Goal: Feedback & Contribution: Leave review/rating

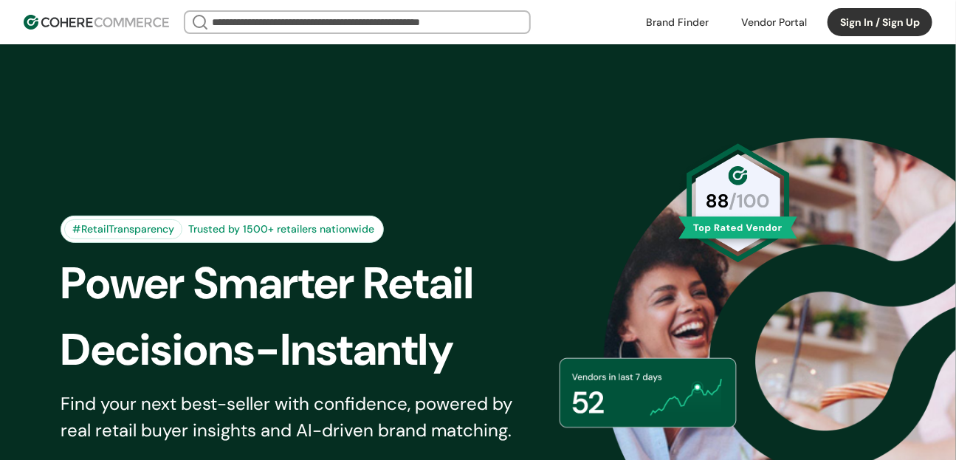
click at [854, 32] on button "Sign In / Sign Up" at bounding box center [879, 22] width 105 height 28
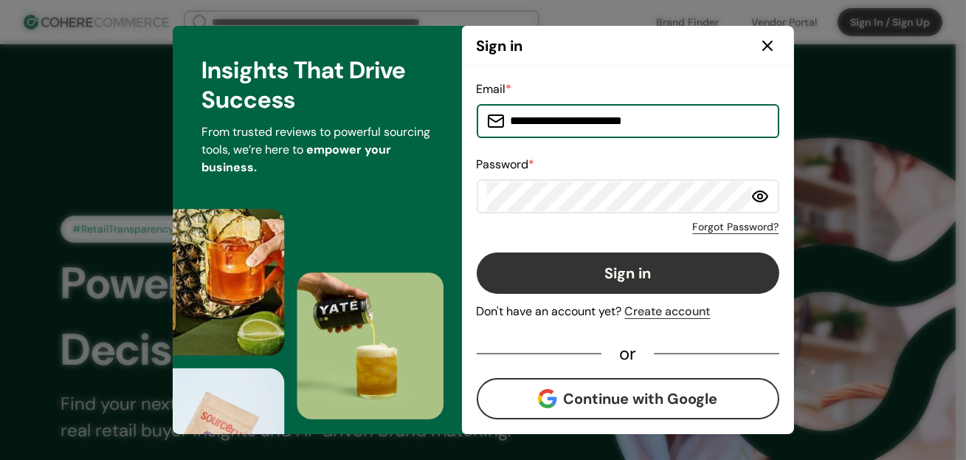
click at [602, 281] on button "Sign in" at bounding box center [628, 272] width 303 height 41
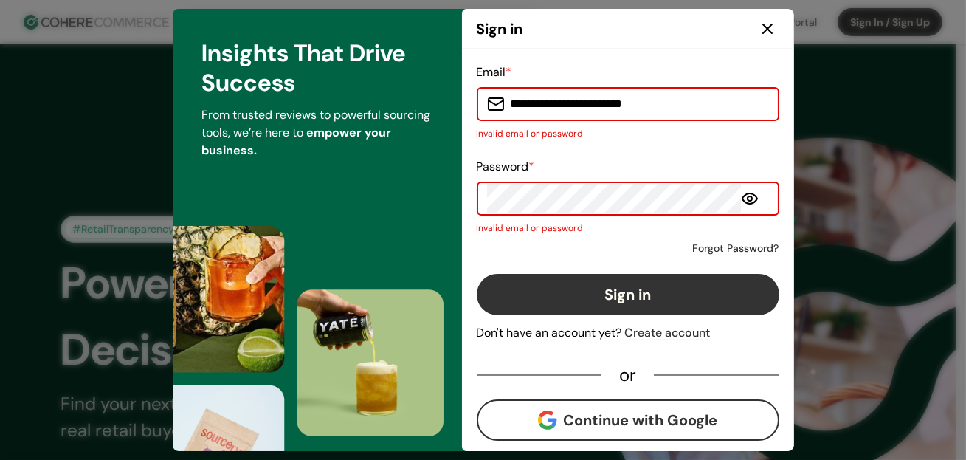
click at [579, 181] on div "Password * Invalid email or password" at bounding box center [628, 196] width 303 height 77
click at [753, 195] on icon at bounding box center [750, 199] width 18 height 18
click at [657, 311] on button "Sign in" at bounding box center [628, 294] width 303 height 41
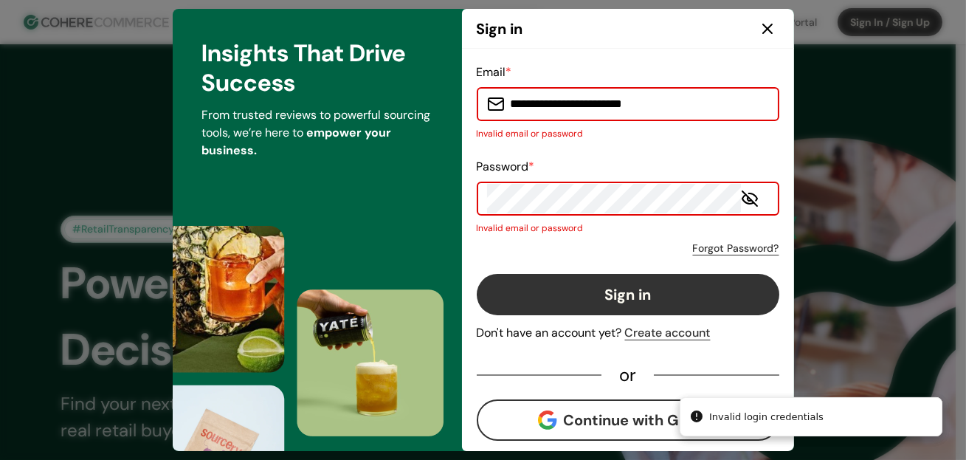
click at [658, 305] on button "Sign in" at bounding box center [628, 294] width 303 height 41
click at [770, 24] on icon at bounding box center [767, 28] width 9 height 9
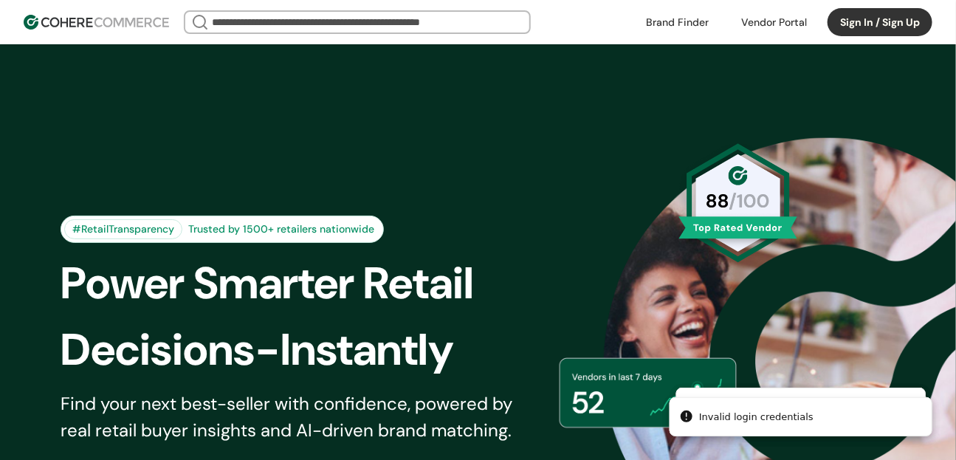
click at [876, 28] on button "Sign In / Sign Up" at bounding box center [879, 22] width 105 height 28
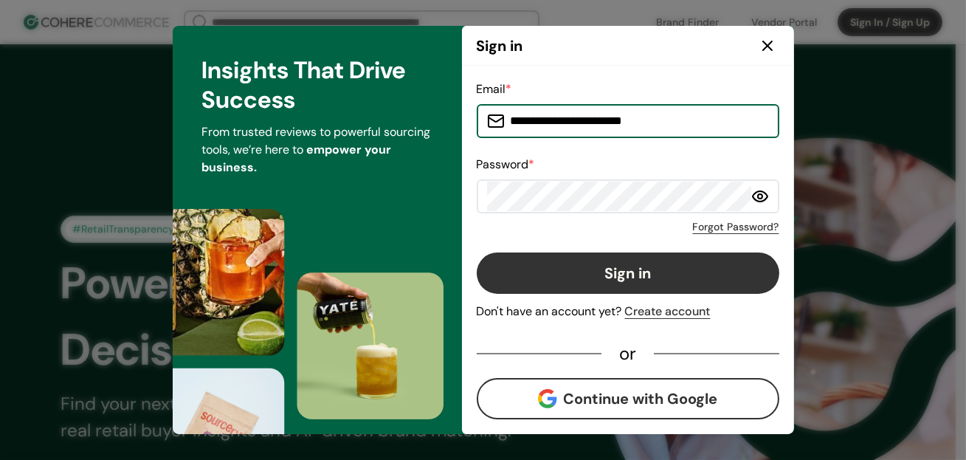
click at [618, 110] on input "**********" at bounding box center [637, 121] width 264 height 30
click at [559, 381] on button "Continue with Google" at bounding box center [628, 398] width 303 height 41
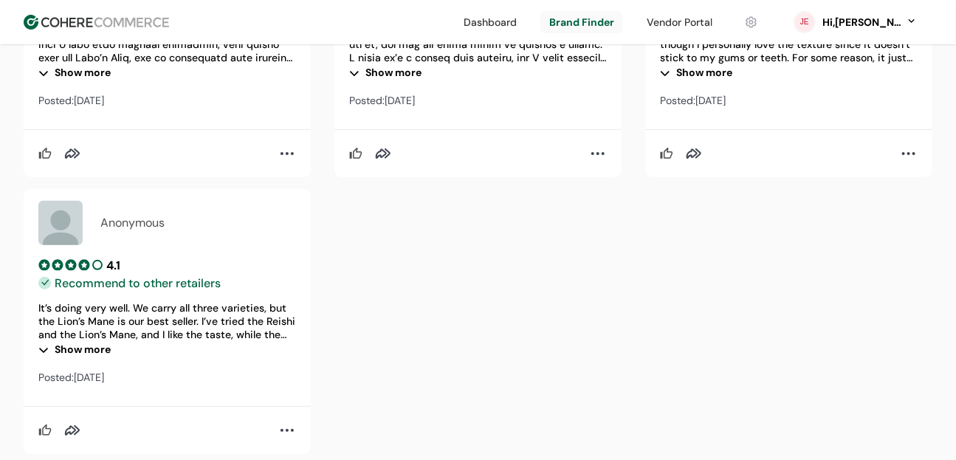
scroll to position [1967, 0]
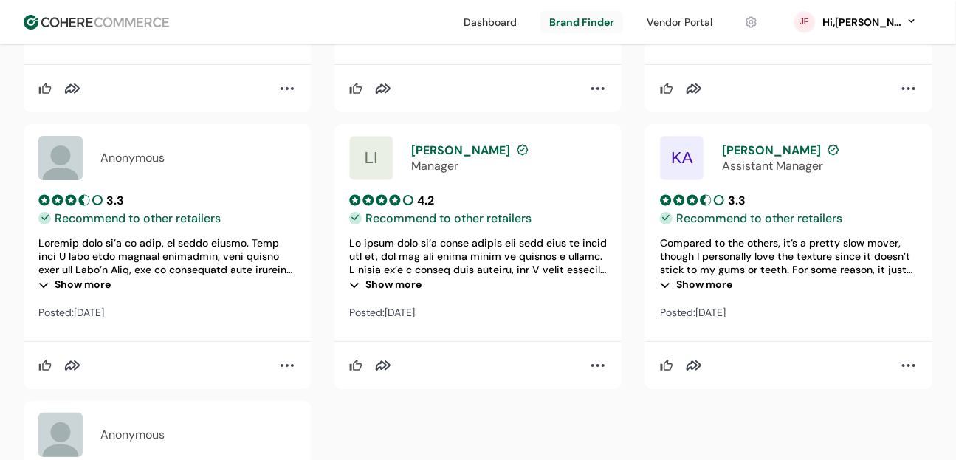
click at [92, 294] on div "Show more" at bounding box center [167, 285] width 258 height 18
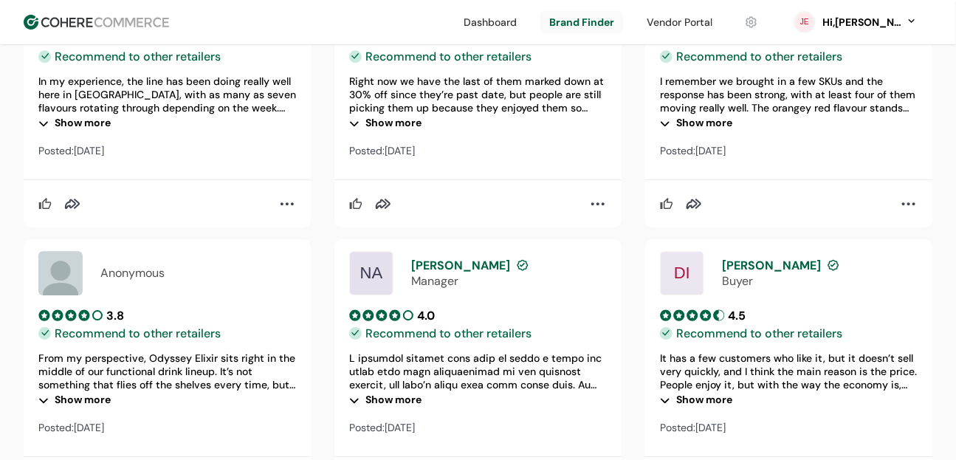
scroll to position [1324, 0]
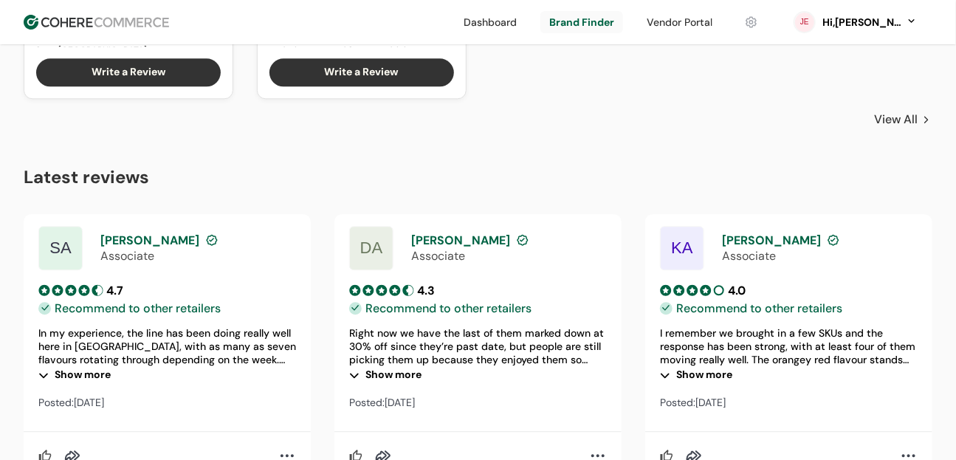
drag, startPoint x: 139, startPoint y: 273, endPoint x: 151, endPoint y: 273, distance: 11.1
click at [151, 270] on div "SA Sam S. Associate" at bounding box center [167, 248] width 258 height 44
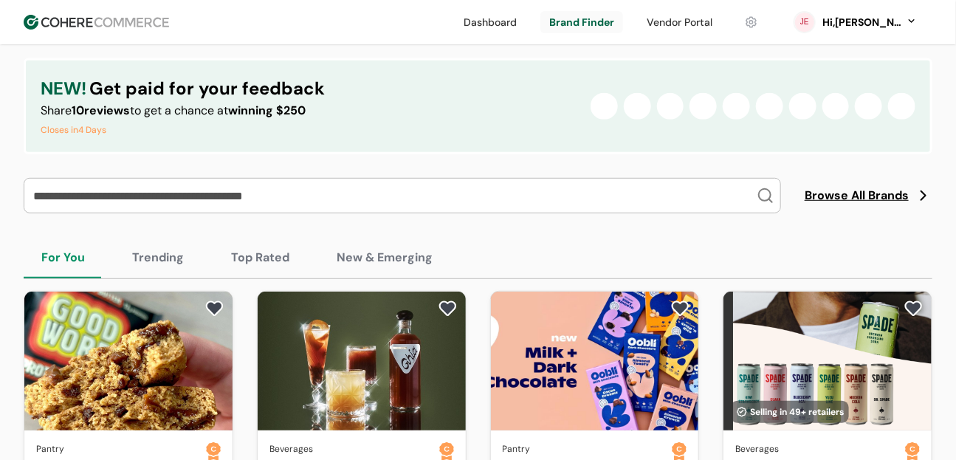
scroll to position [258, 0]
click at [152, 271] on button "Trending" at bounding box center [157, 257] width 87 height 41
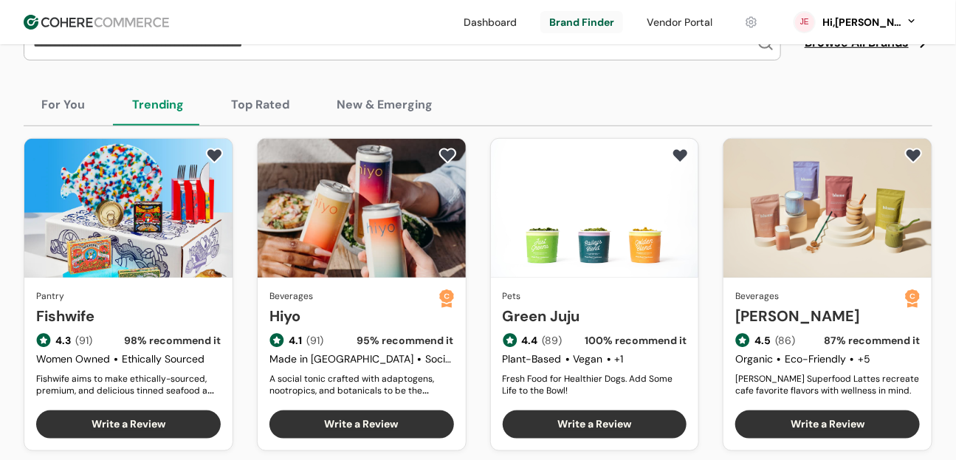
scroll to position [235, 0]
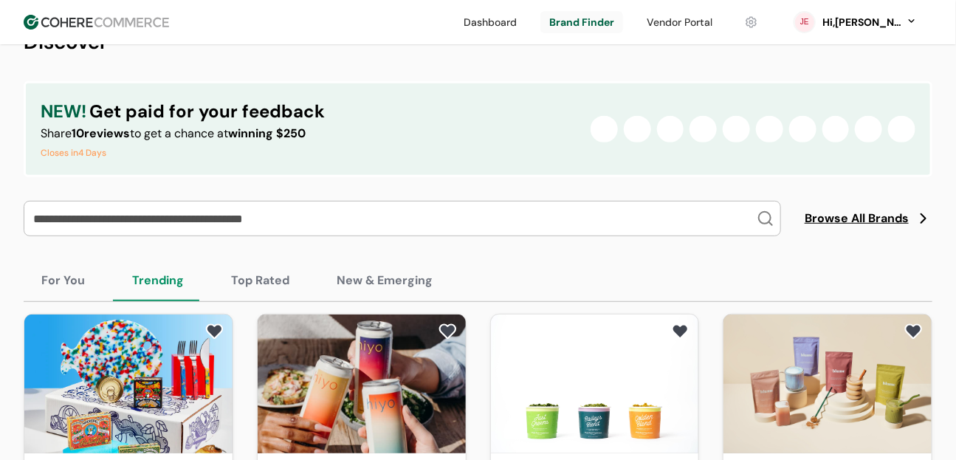
click at [356, 294] on button "New & Emerging" at bounding box center [384, 280] width 131 height 41
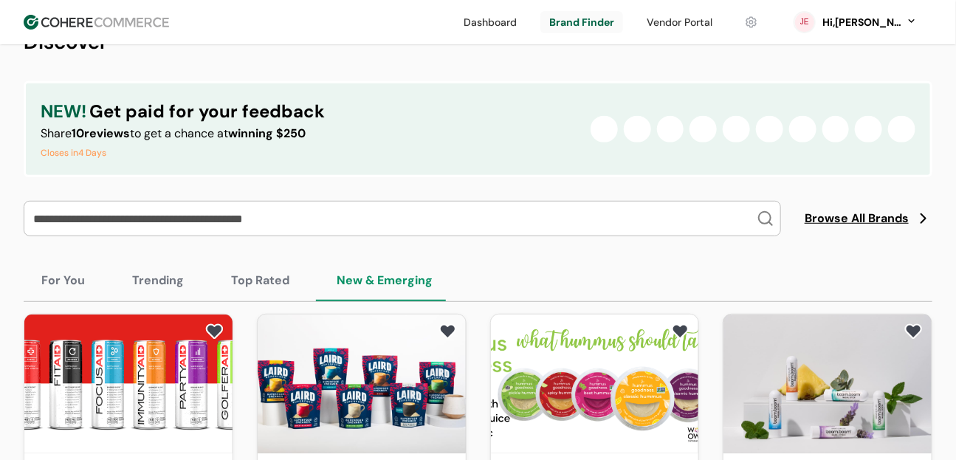
click at [247, 301] on button "Top Rated" at bounding box center [260, 280] width 94 height 41
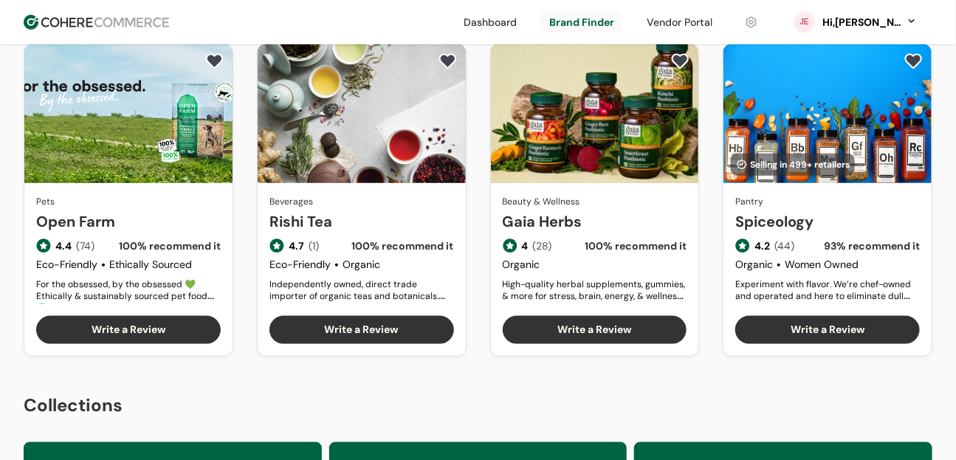
scroll to position [507, 0]
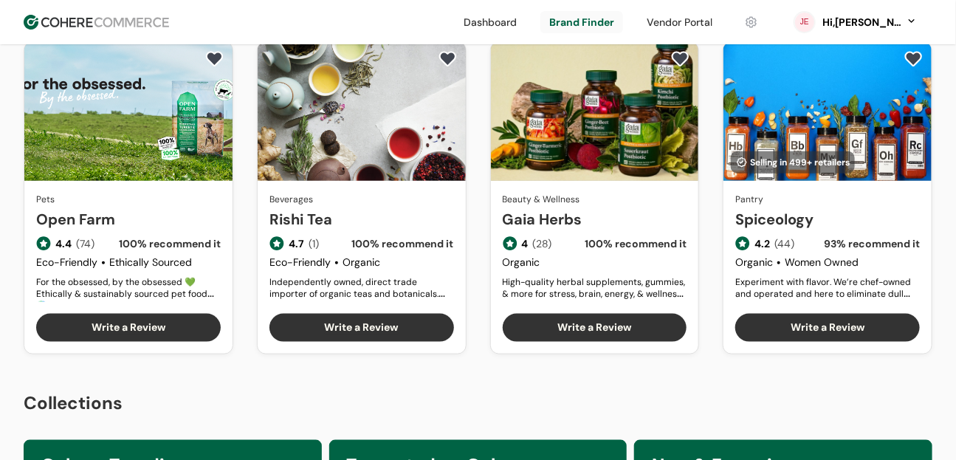
click at [300, 230] on link "Rishi Tea" at bounding box center [361, 219] width 184 height 22
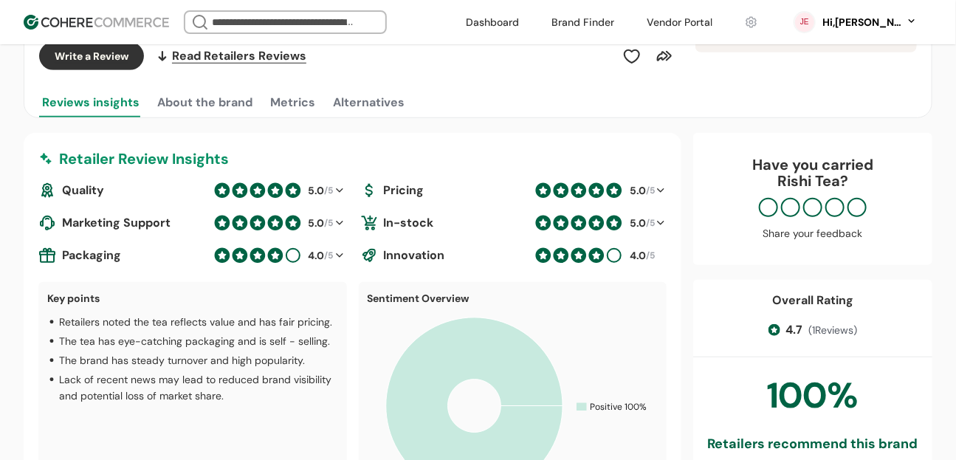
scroll to position [306, 0]
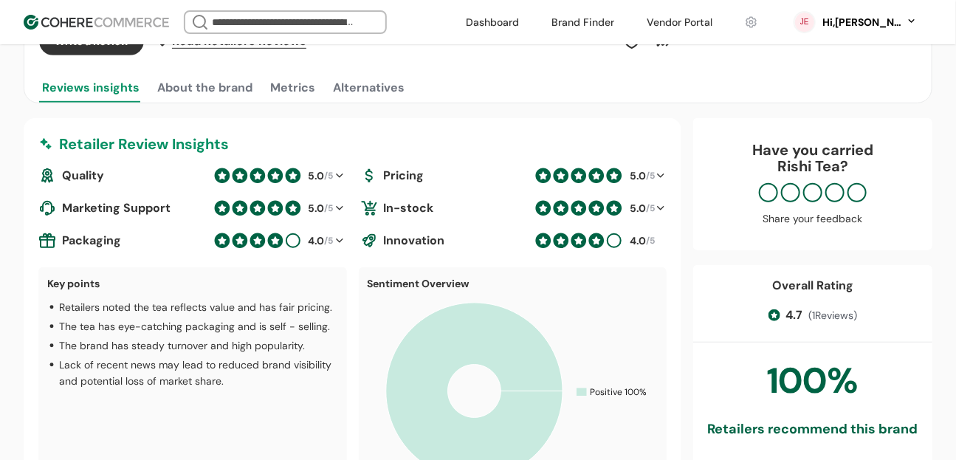
click at [661, 174] on div at bounding box center [661, 176] width 12 height 18
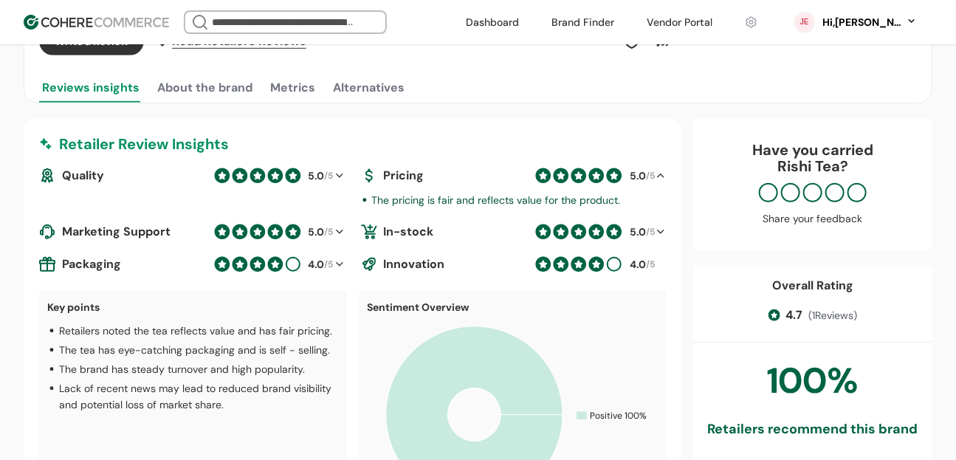
click at [661, 174] on div at bounding box center [661, 176] width 12 height 18
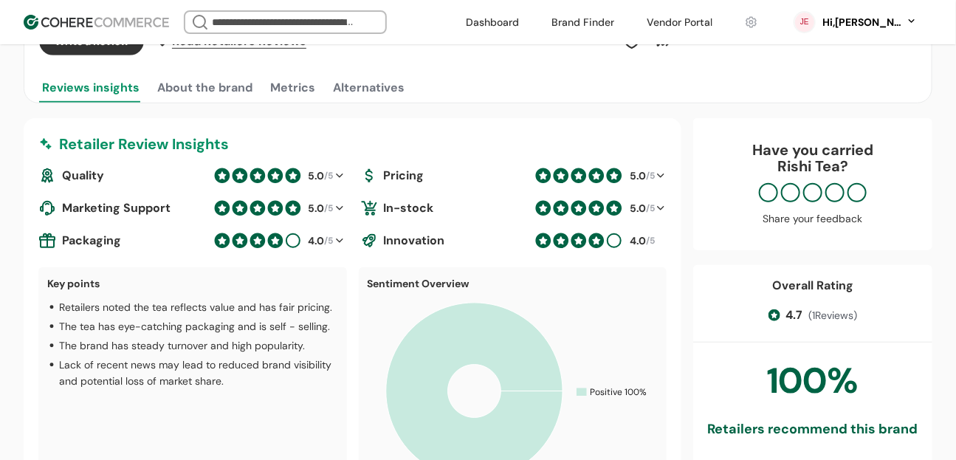
click at [661, 174] on div at bounding box center [661, 176] width 12 height 18
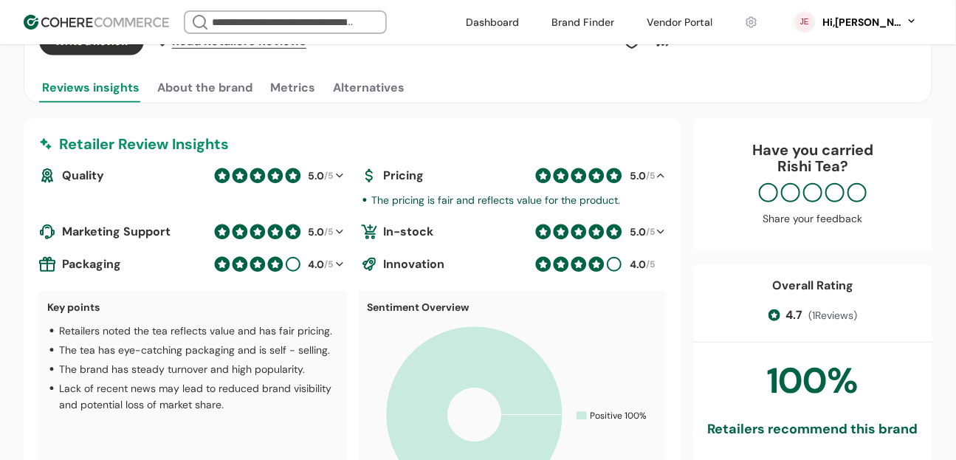
click at [661, 174] on div at bounding box center [661, 176] width 12 height 18
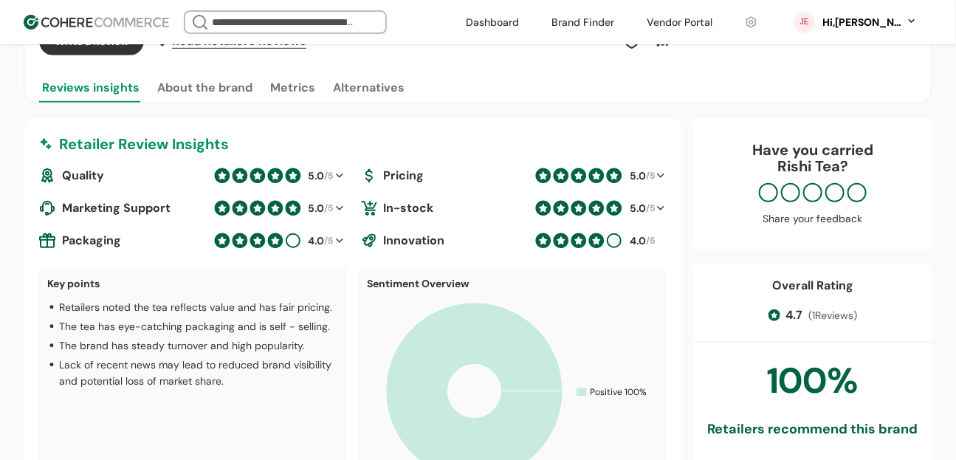
click at [661, 174] on div at bounding box center [661, 176] width 12 height 18
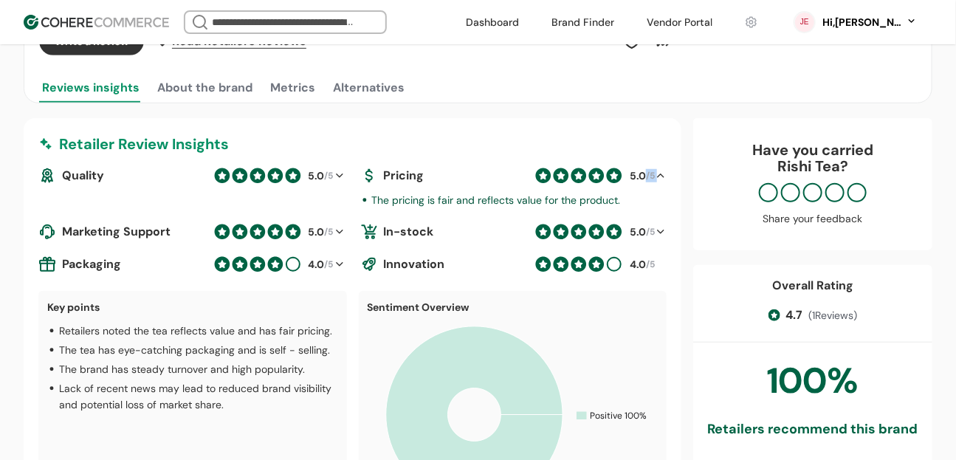
click at [661, 174] on div at bounding box center [661, 176] width 12 height 18
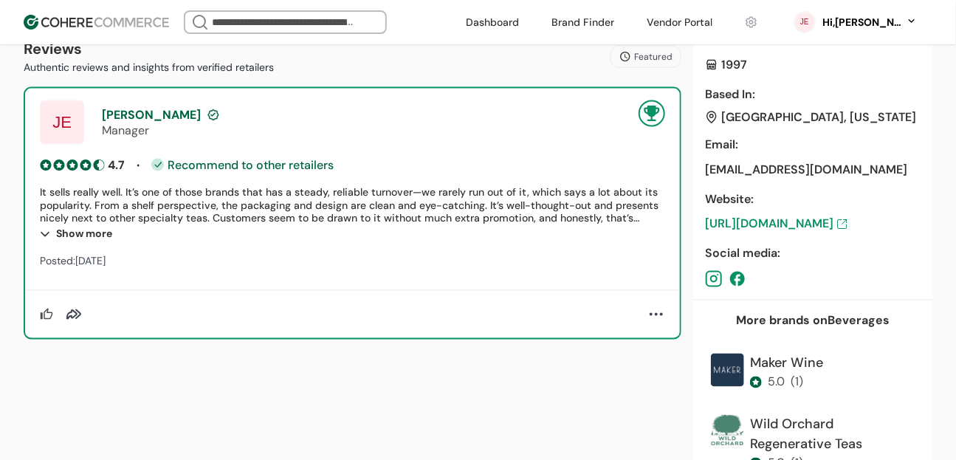
scroll to position [0, 0]
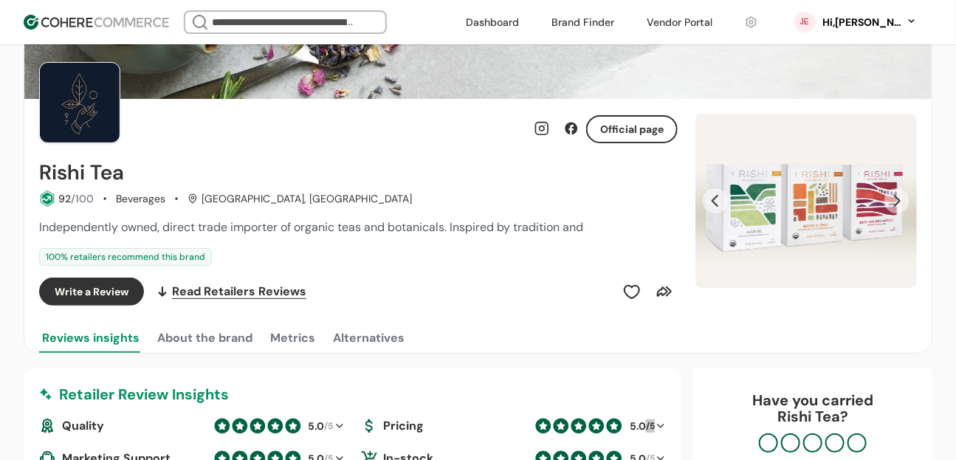
scroll to position [57, 0]
click at [128, 296] on button "Write a Review" at bounding box center [91, 291] width 105 height 28
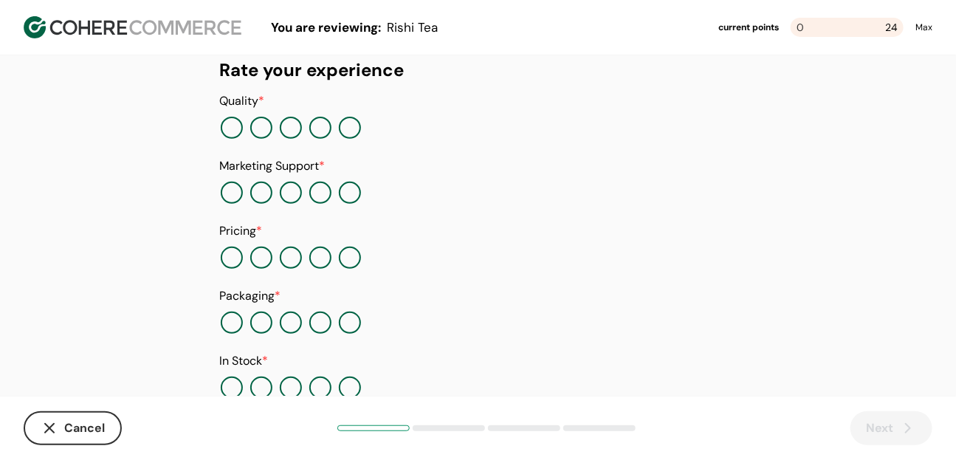
scroll to position [242, 0]
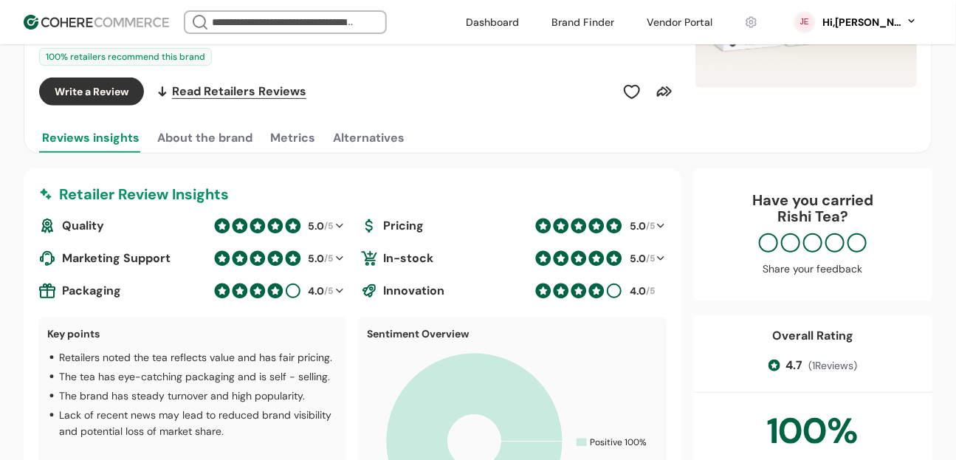
scroll to position [221, 0]
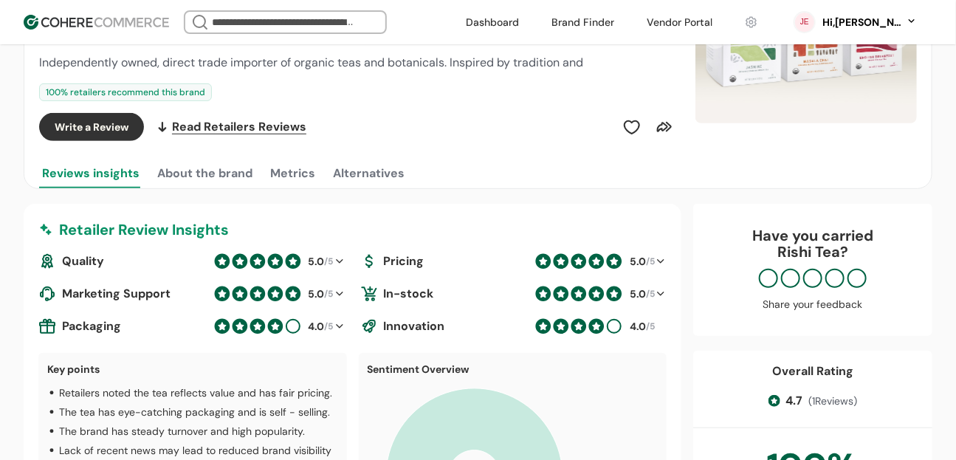
click at [235, 168] on button "About the brand" at bounding box center [204, 174] width 101 height 30
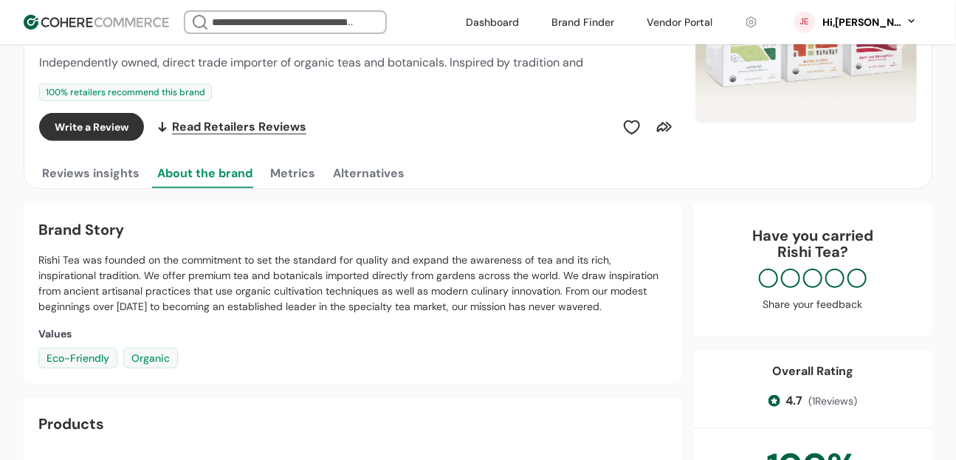
click at [313, 169] on button "Metrics" at bounding box center [292, 174] width 51 height 30
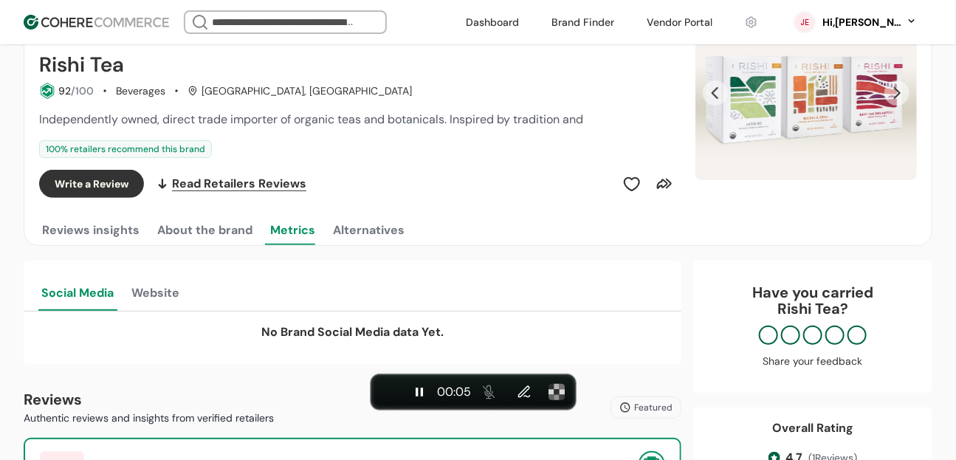
scroll to position [0, 0]
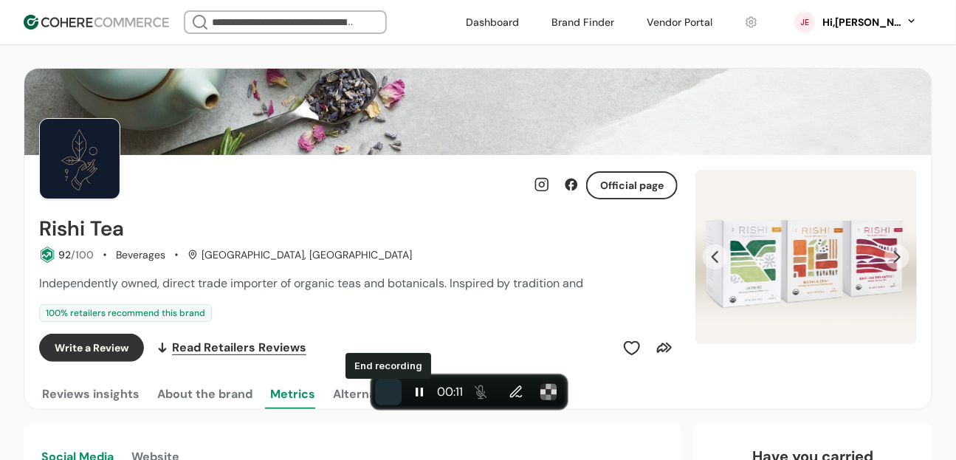
click at [388, 392] on span "End recording" at bounding box center [388, 392] width 0 height 0
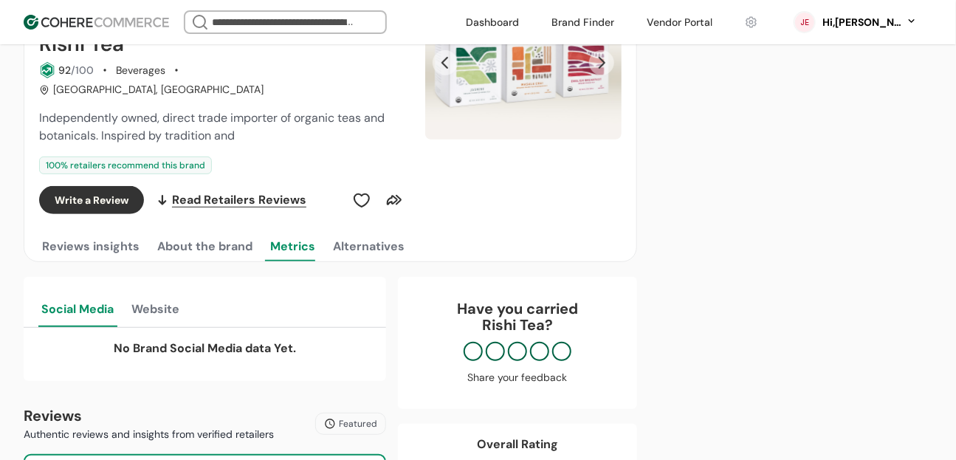
scroll to position [360, 0]
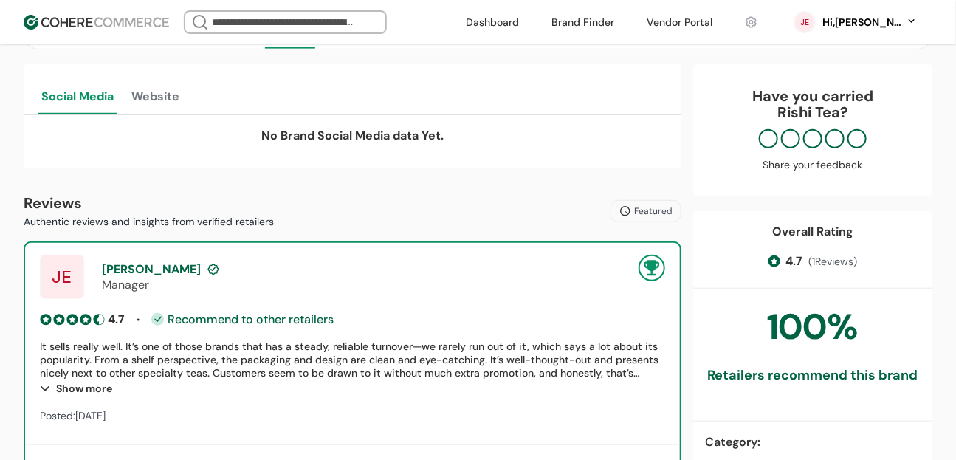
click at [632, 164] on div "No Brand Social Media data Yet." at bounding box center [352, 141] width 628 height 53
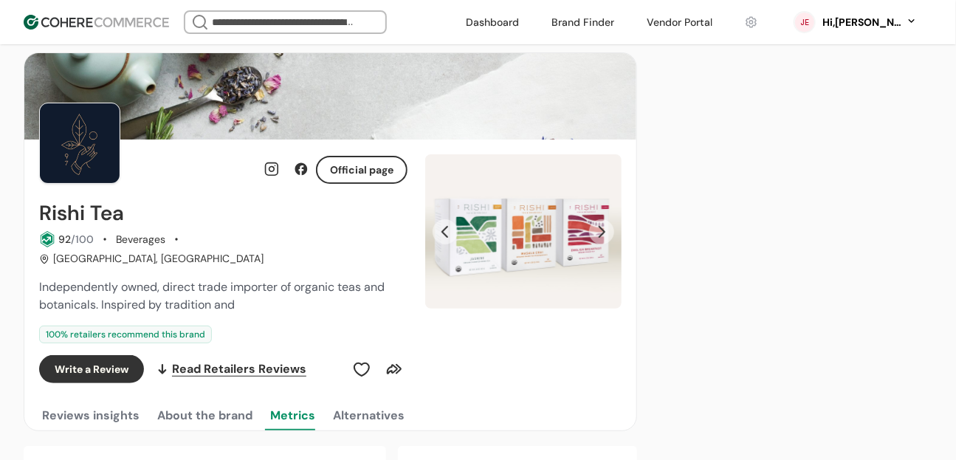
scroll to position [24, 0]
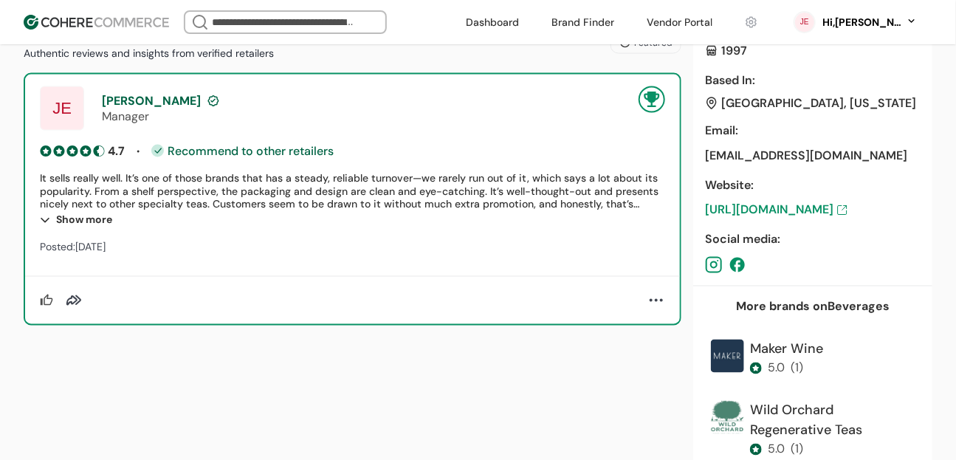
scroll to position [844, 0]
click at [844, 276] on div "Category : Beverages > Other Beverages Coffee Established : 1997 Based In : Uni…" at bounding box center [812, 111] width 239 height 349
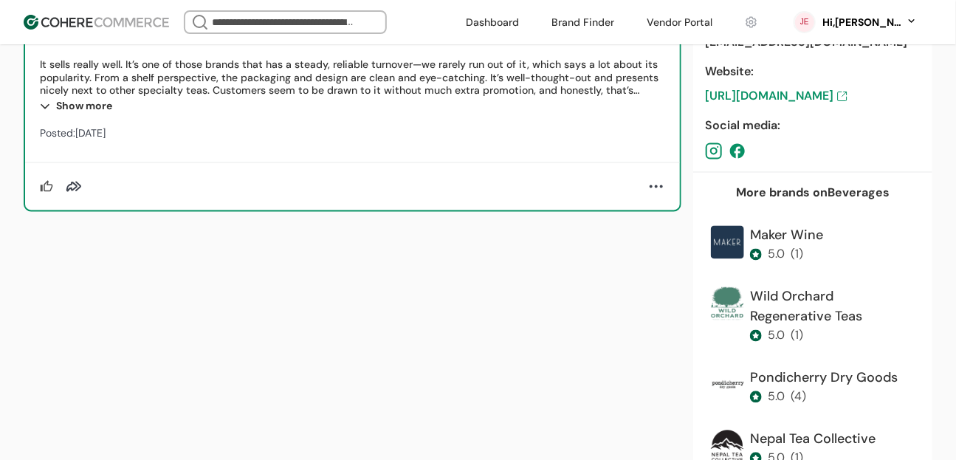
scroll to position [880, 0]
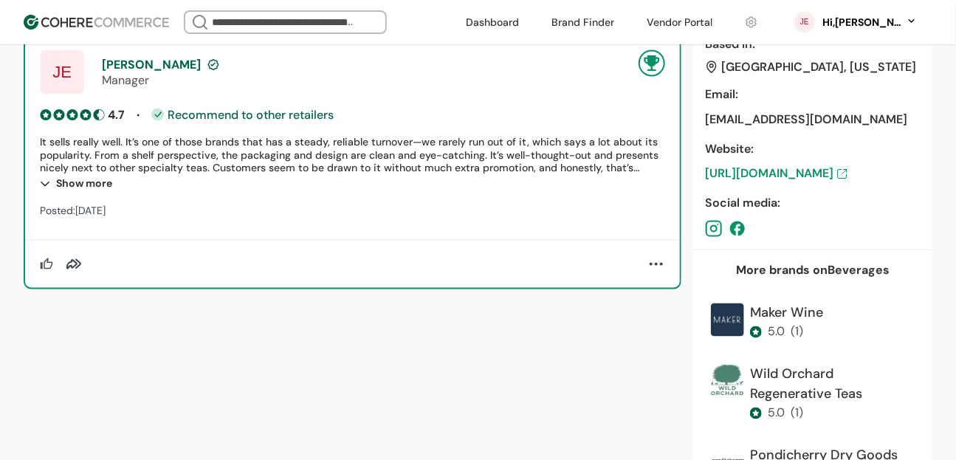
click at [740, 116] on div "jchampeau@rishi-tea.com" at bounding box center [812, 120] width 215 height 18
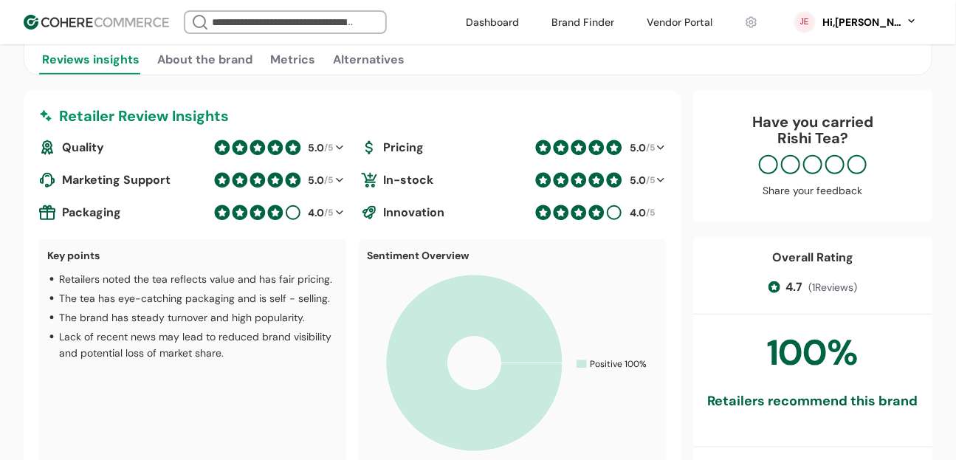
scroll to position [336, 0]
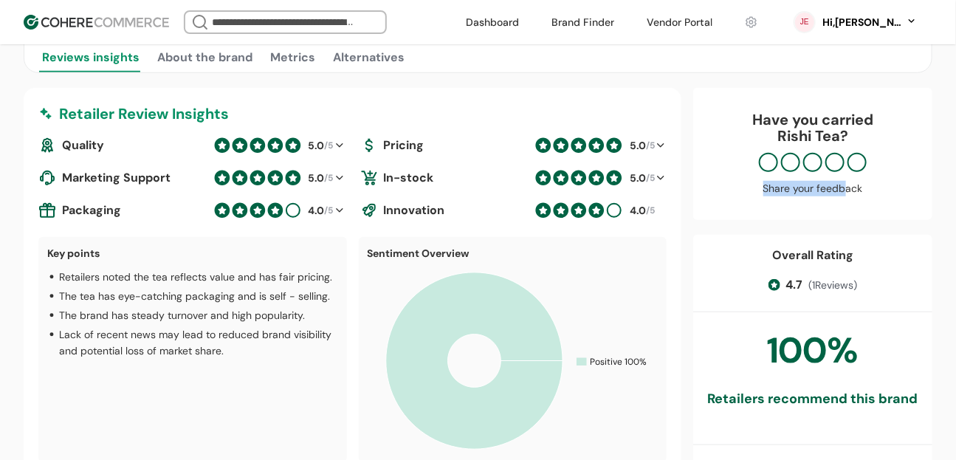
drag, startPoint x: 843, startPoint y: 188, endPoint x: 745, endPoint y: 188, distance: 98.9
click at [745, 188] on div "Share your feedback" at bounding box center [813, 188] width 210 height 15
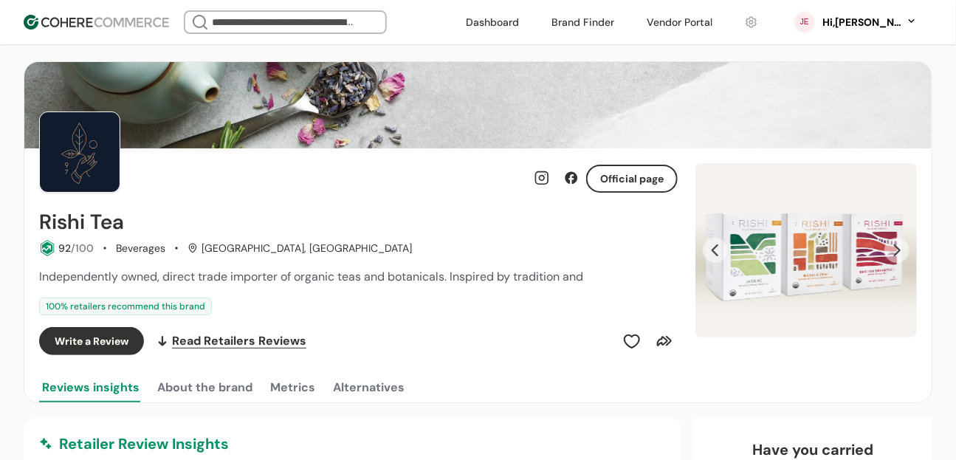
scroll to position [0, 0]
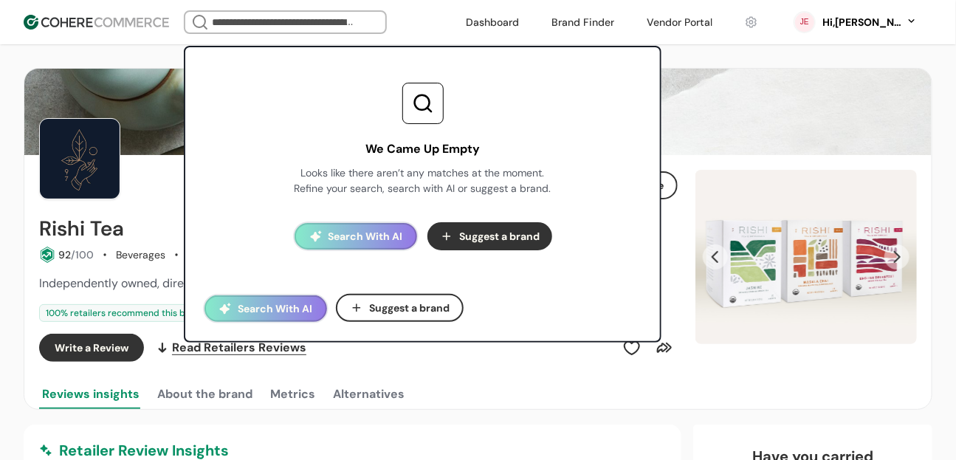
click at [276, 22] on input "search" at bounding box center [285, 22] width 153 height 21
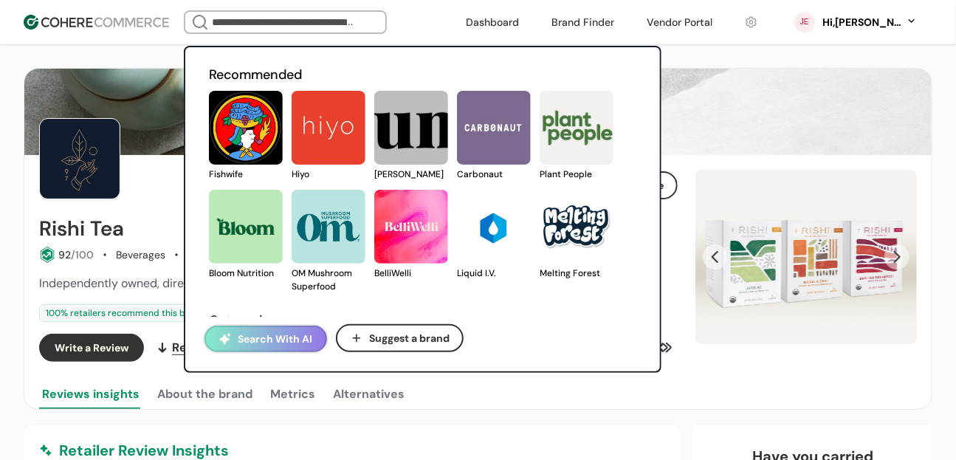
click at [209, 181] on link at bounding box center [209, 181] width 0 height 0
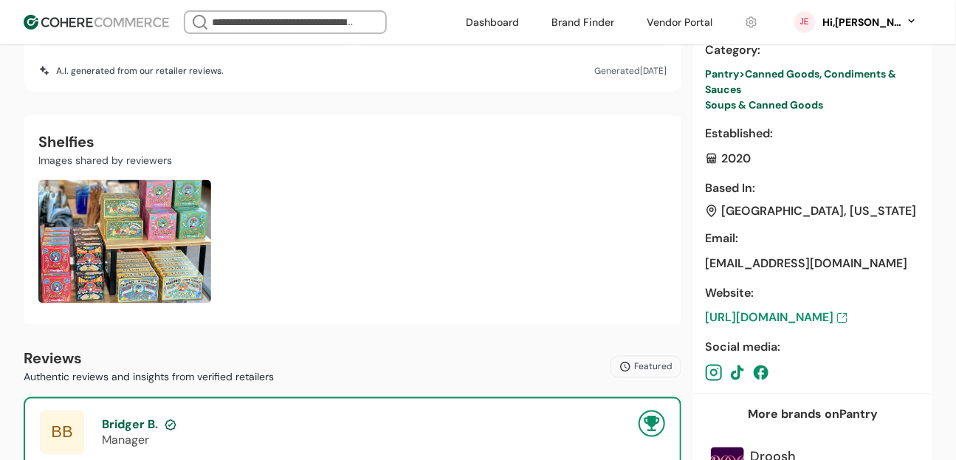
scroll to position [753, 0]
click at [762, 263] on div "hello@thecohere.com" at bounding box center [812, 263] width 215 height 18
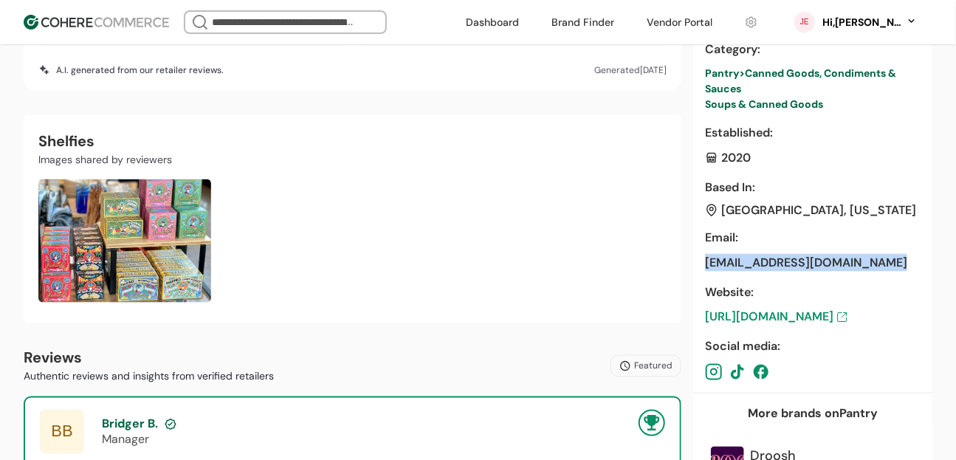
click at [762, 263] on div "hello@thecohere.com" at bounding box center [812, 263] width 215 height 18
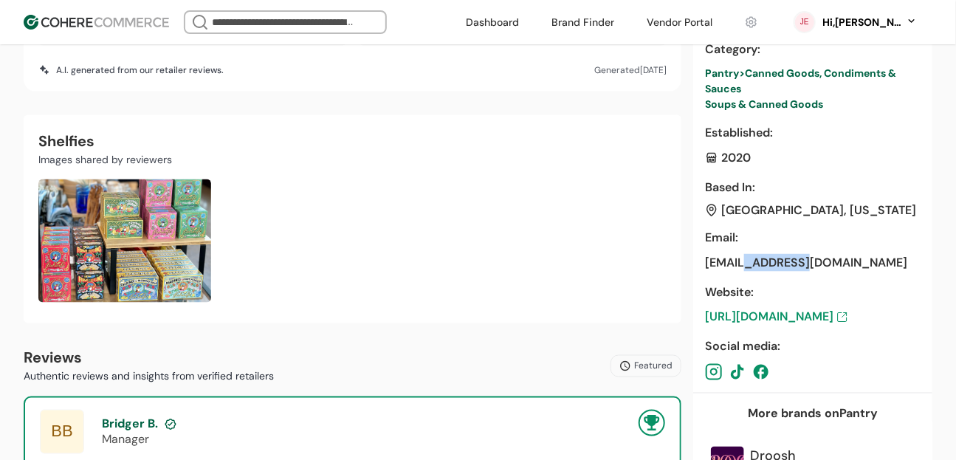
click at [762, 263] on div "hello@thecohere.com" at bounding box center [812, 263] width 215 height 18
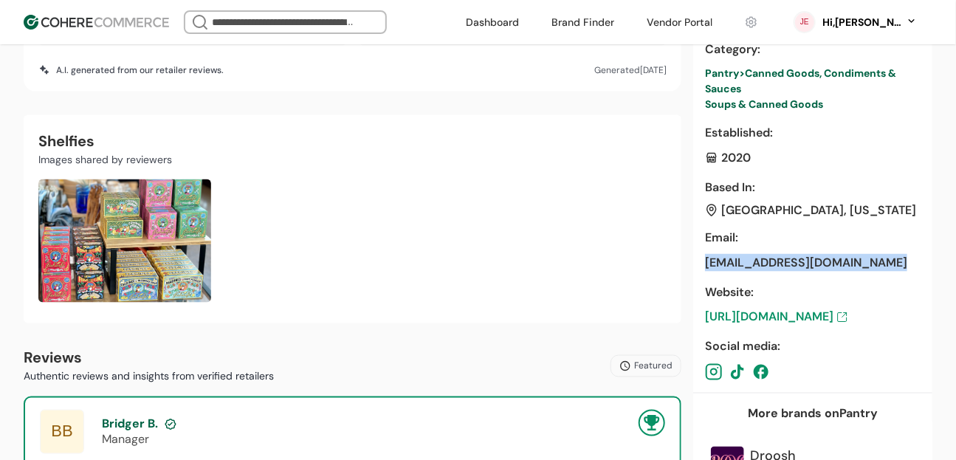
click at [762, 263] on div "hello@thecohere.com" at bounding box center [812, 263] width 215 height 18
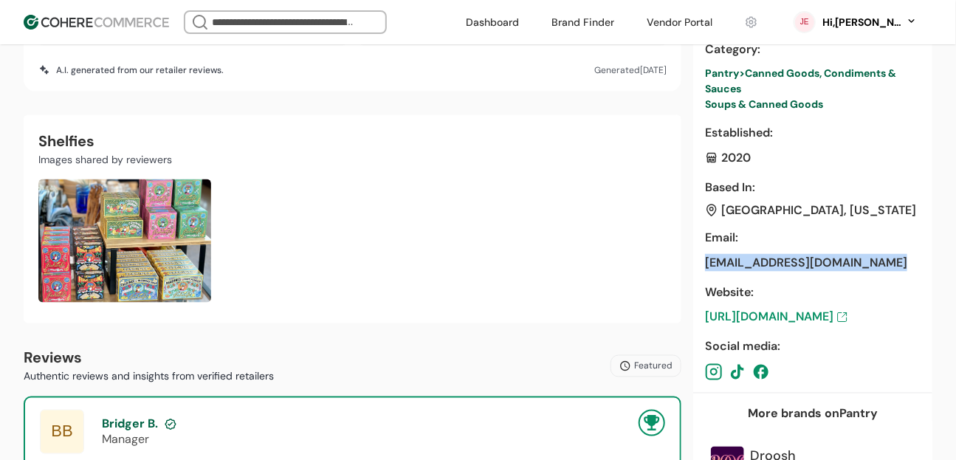
click at [762, 263] on div "hello@thecohere.com" at bounding box center [812, 263] width 215 height 18
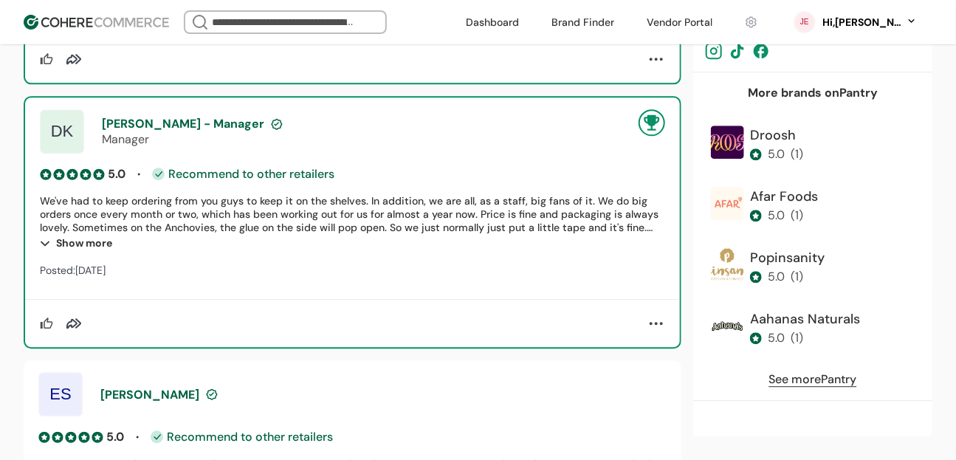
scroll to position [1585, 0]
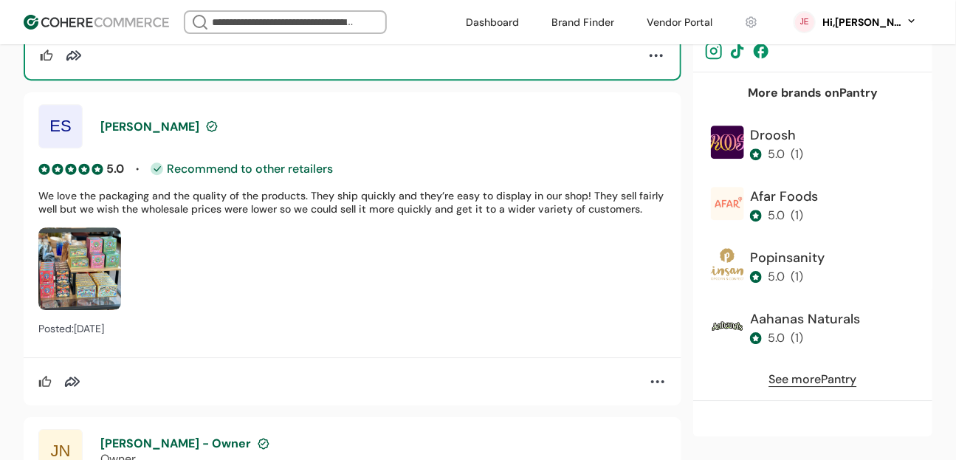
click at [805, 379] on link "See more Pantry" at bounding box center [813, 380] width 88 height 18
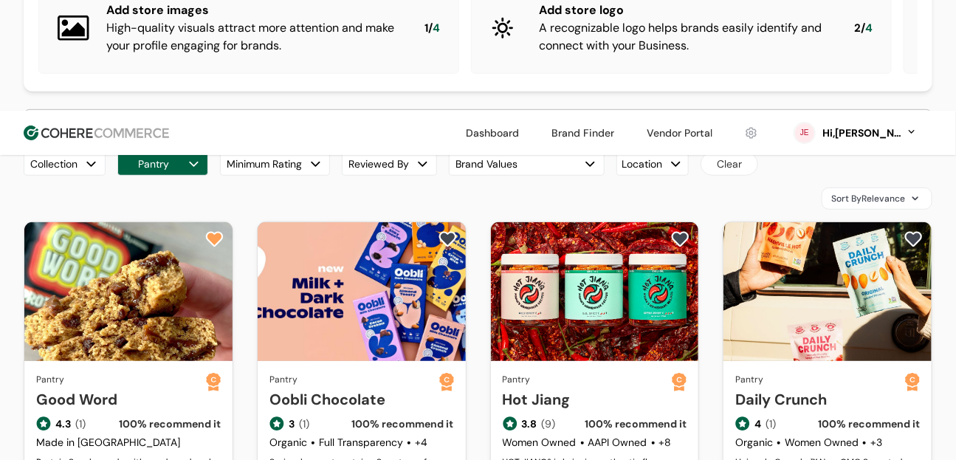
scroll to position [229, 0]
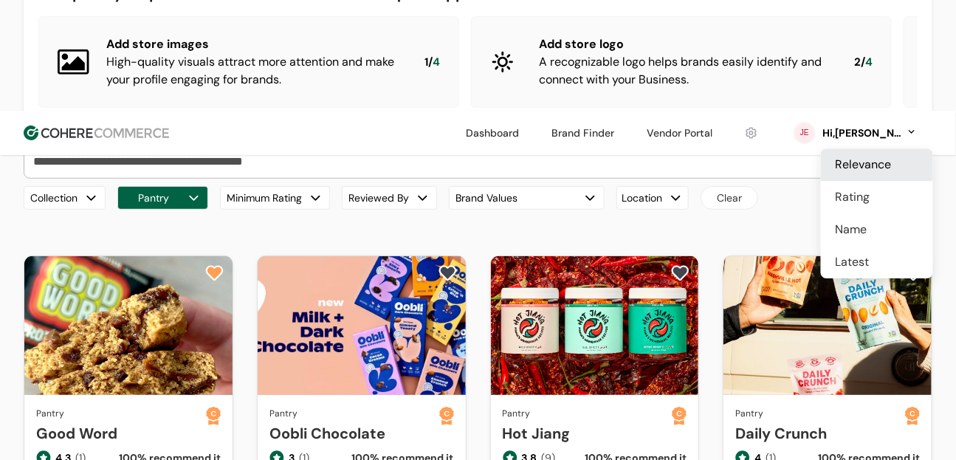
click at [863, 226] on span "Sort By Relevance" at bounding box center [868, 232] width 74 height 13
click at [848, 196] on span "Rating" at bounding box center [852, 197] width 35 height 18
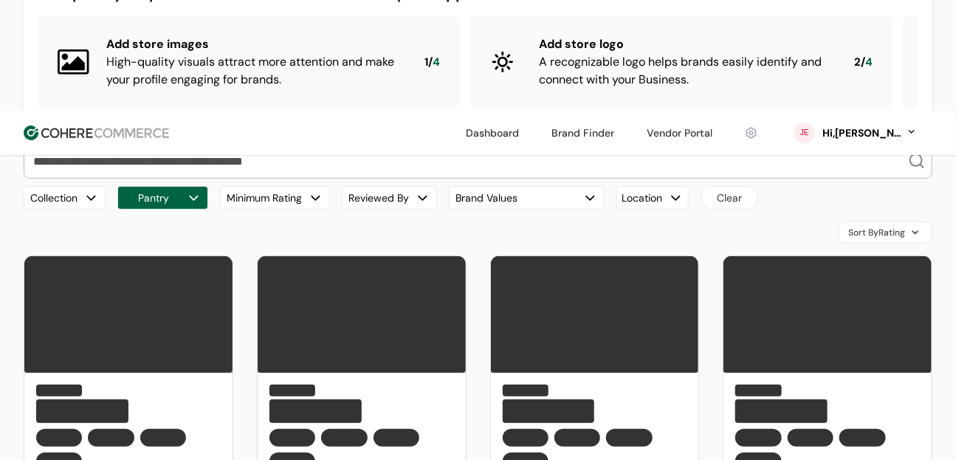
click at [869, 221] on div "Sort By Rating" at bounding box center [885, 232] width 94 height 22
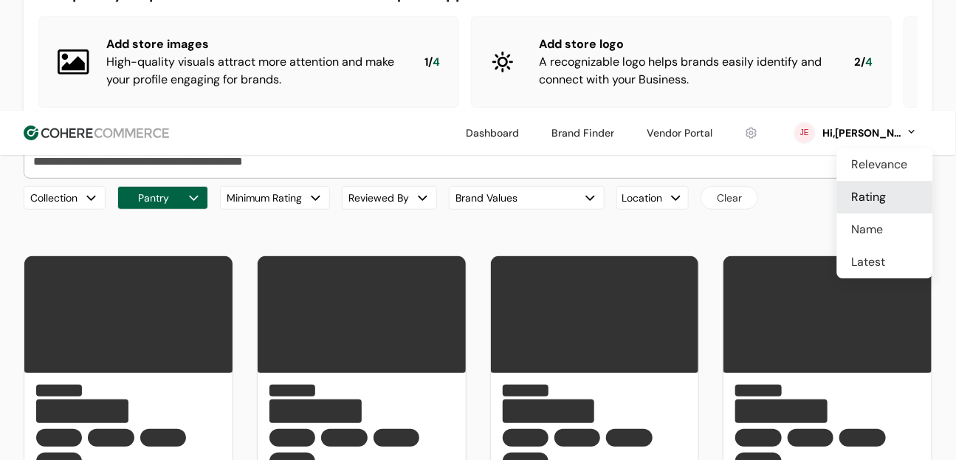
click at [866, 242] on div "Name" at bounding box center [885, 229] width 96 height 32
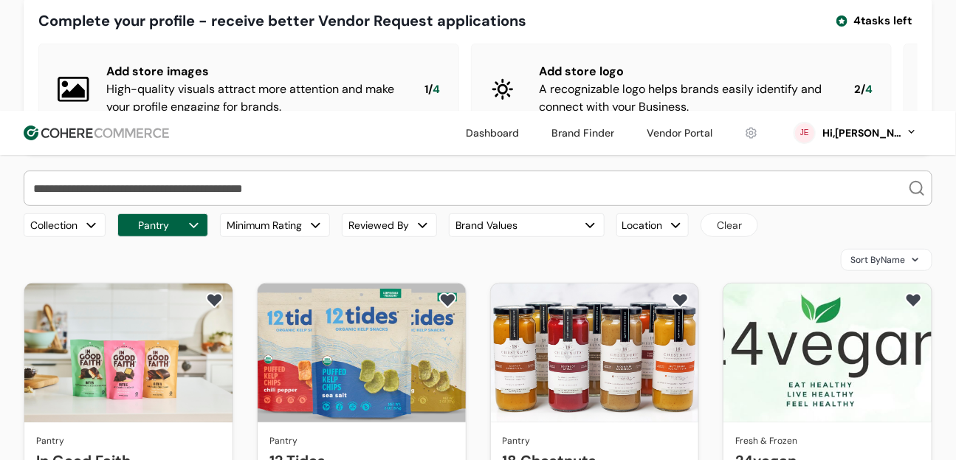
scroll to position [134, 0]
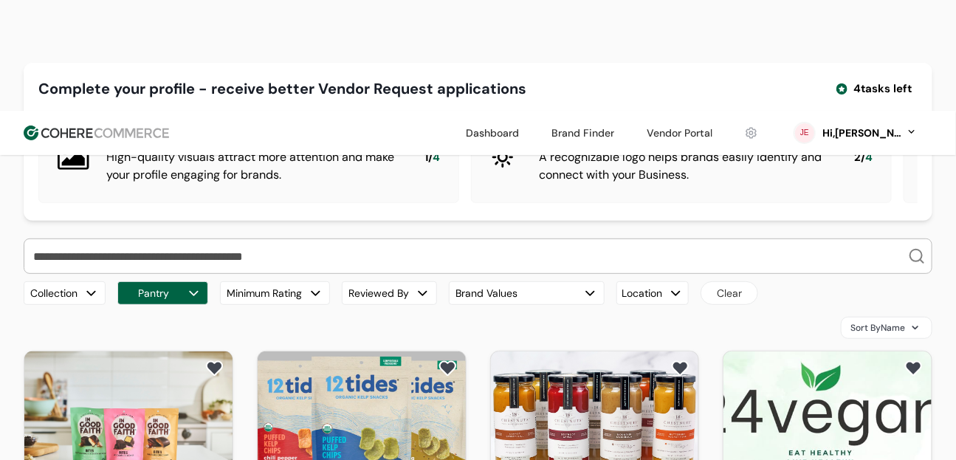
click at [871, 321] on span "Sort By Name" at bounding box center [877, 327] width 55 height 13
click at [866, 252] on span "Relevance" at bounding box center [881, 260] width 56 height 18
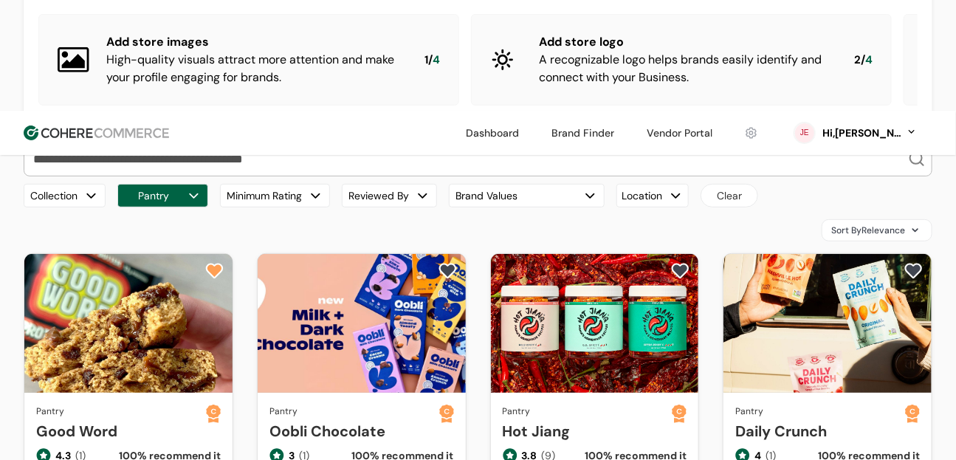
scroll to position [249, 0]
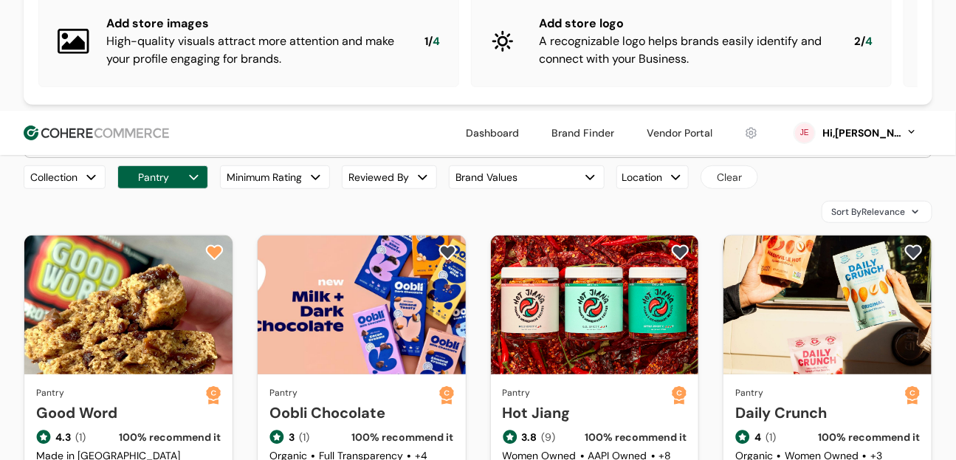
click at [894, 205] on span "Sort By Relevance" at bounding box center [868, 211] width 74 height 13
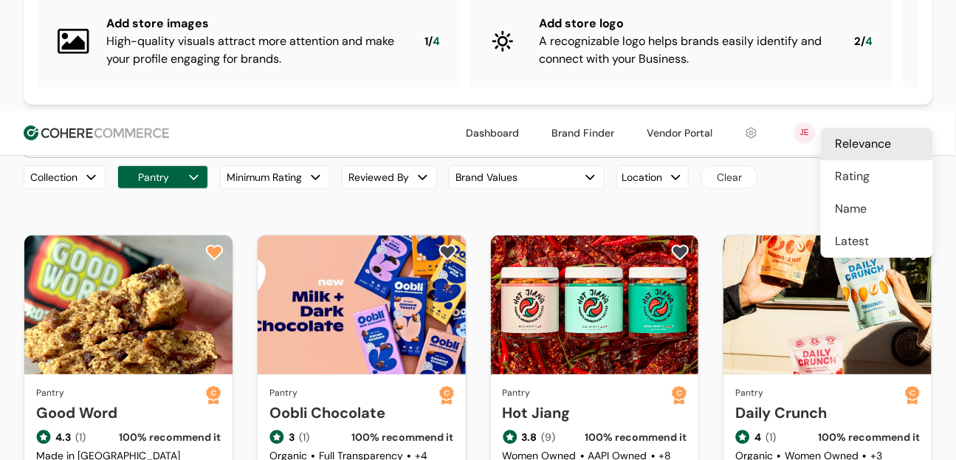
click at [874, 161] on div "Rating" at bounding box center [877, 176] width 112 height 32
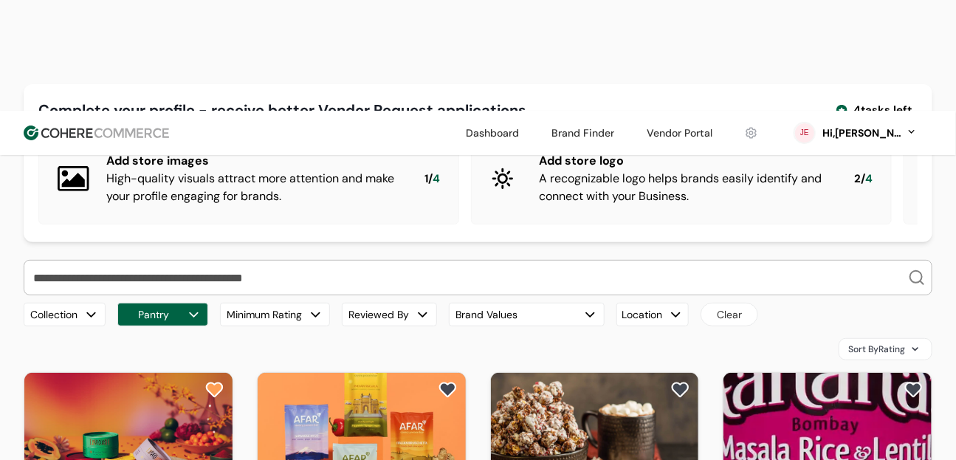
scroll to position [79, 0]
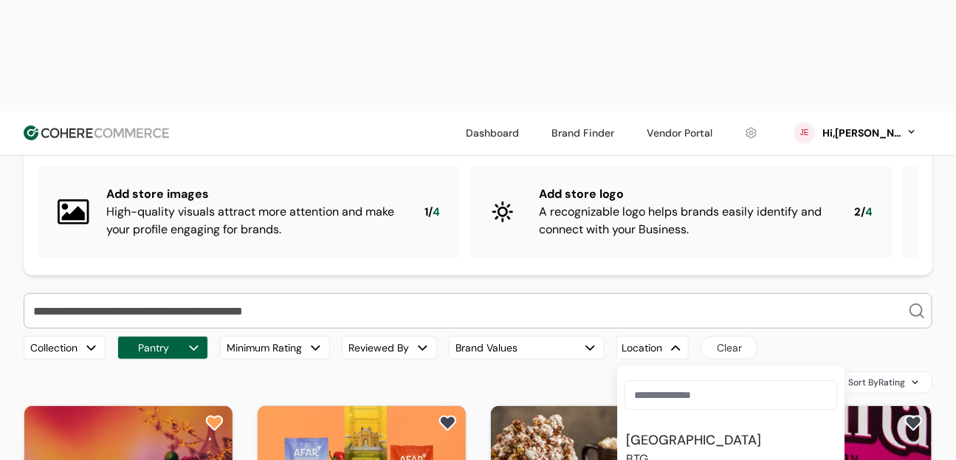
click at [638, 336] on div "Location" at bounding box center [652, 348] width 72 height 24
click at [533, 336] on button "Brand Values" at bounding box center [527, 348] width 156 height 24
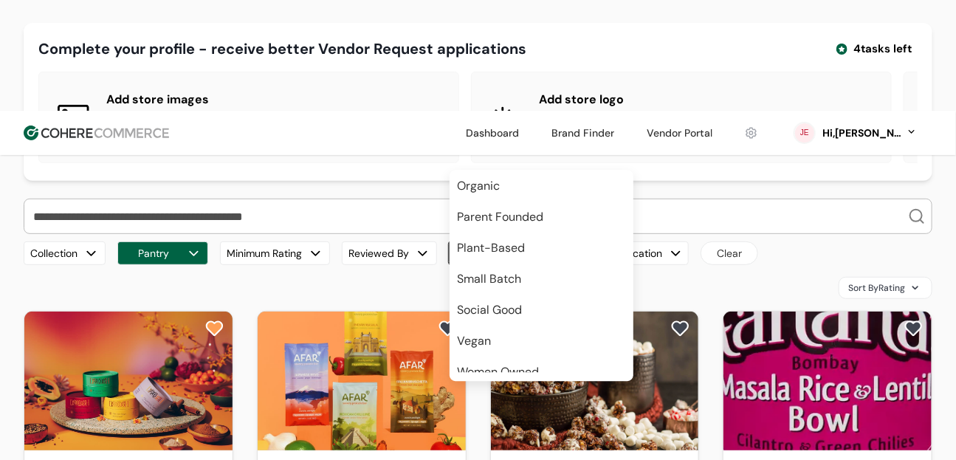
scroll to position [100, 0]
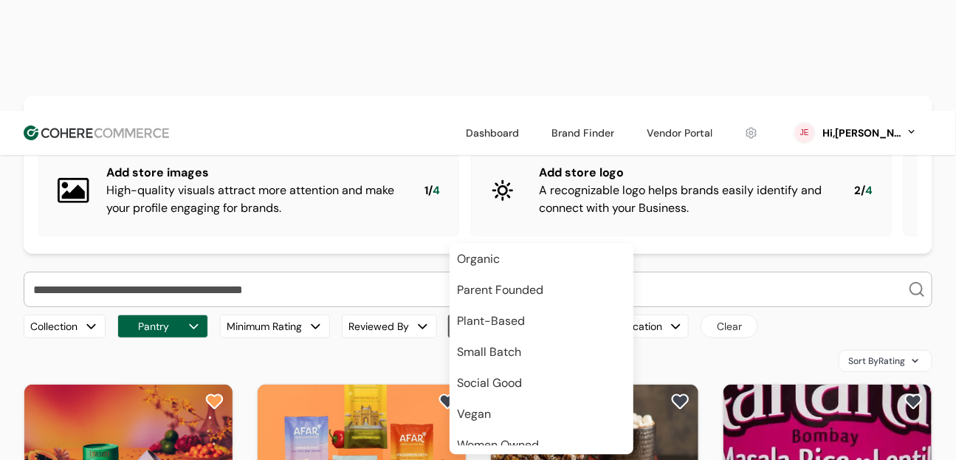
click at [359, 272] on input "search" at bounding box center [468, 289] width 877 height 34
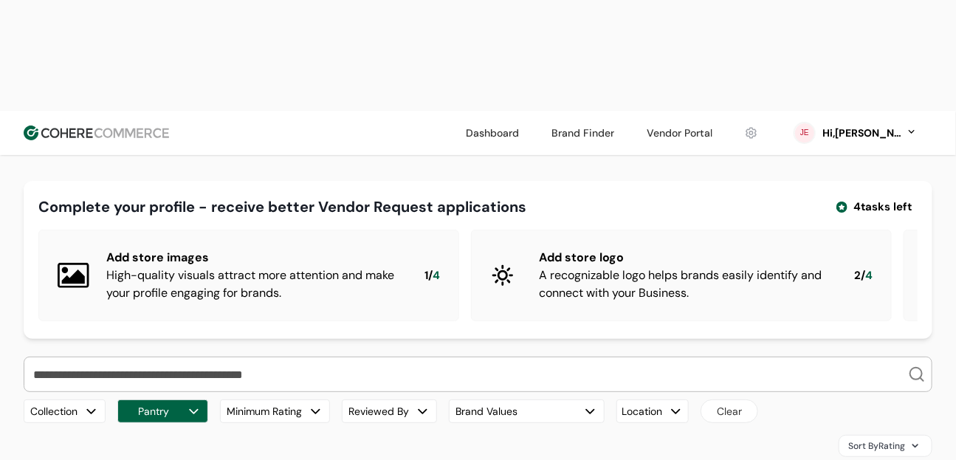
scroll to position [16, 0]
click at [767, 122] on link at bounding box center [751, 133] width 31 height 22
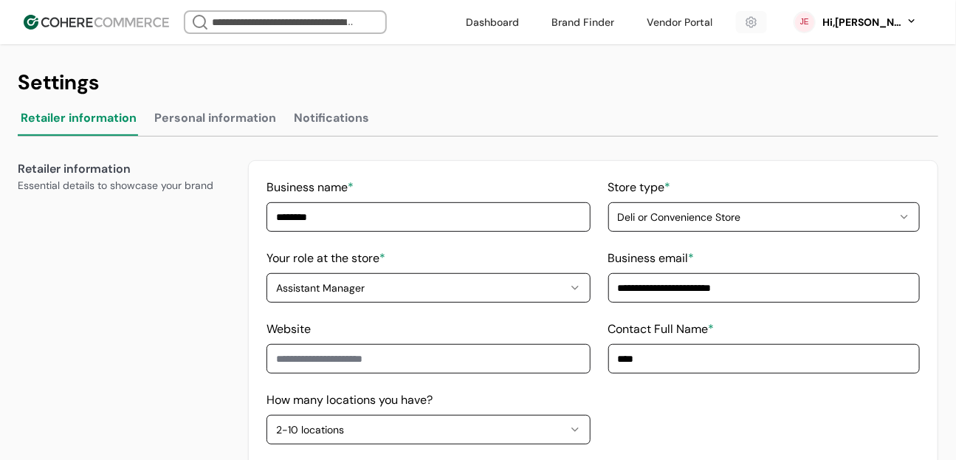
scroll to position [194, 0]
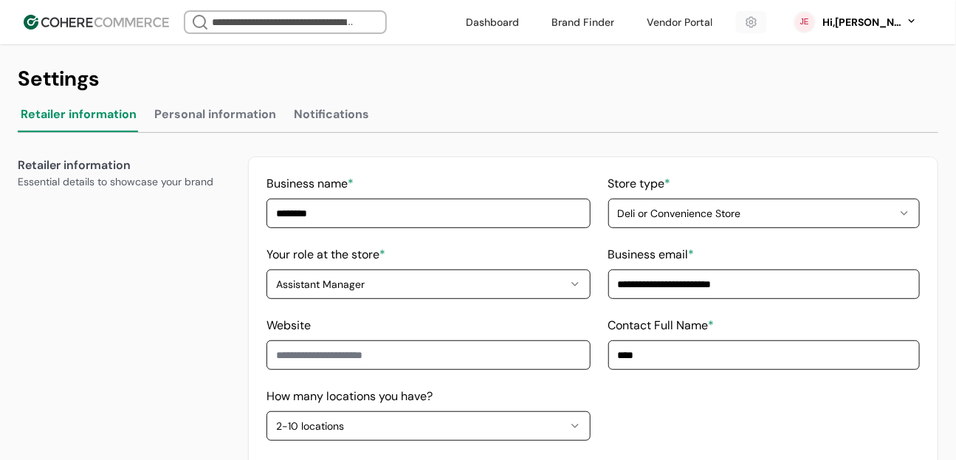
click at [218, 125] on button "Personal information" at bounding box center [215, 118] width 128 height 30
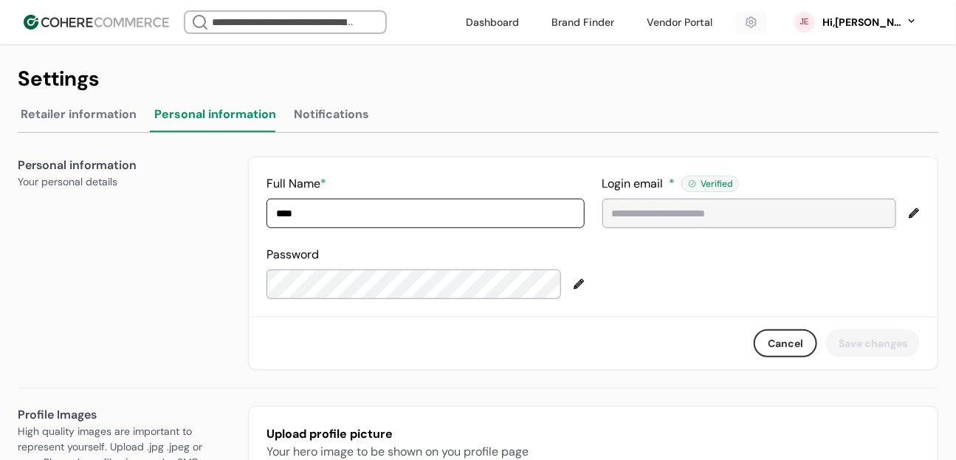
click at [354, 131] on button "Notifications" at bounding box center [331, 118] width 81 height 30
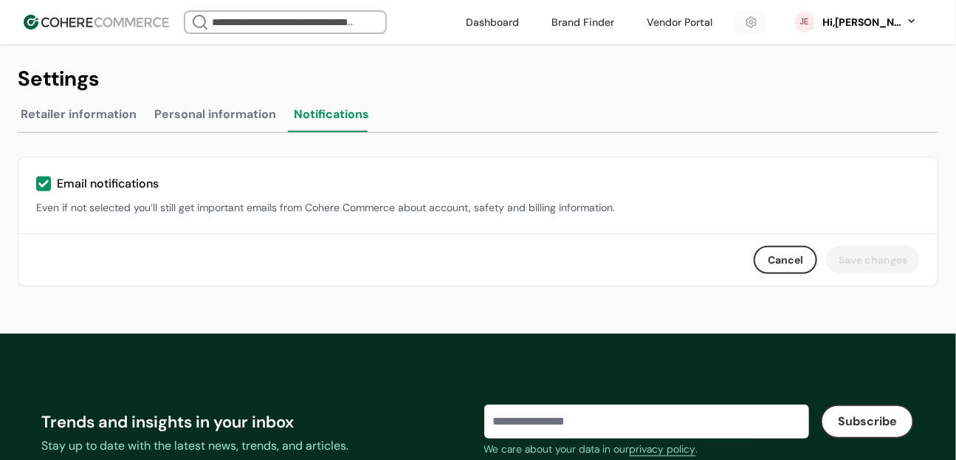
click at [184, 124] on button "Personal information" at bounding box center [215, 118] width 128 height 30
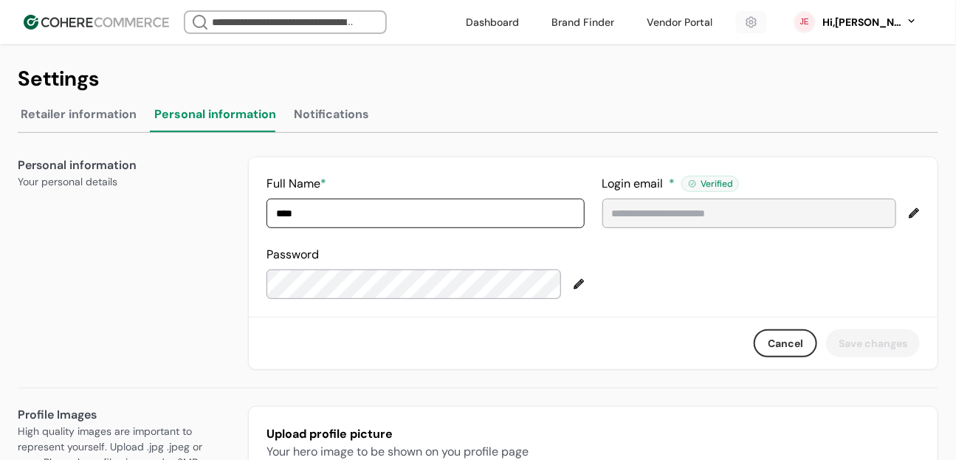
click at [115, 126] on button "Retailer information" at bounding box center [79, 118] width 122 height 30
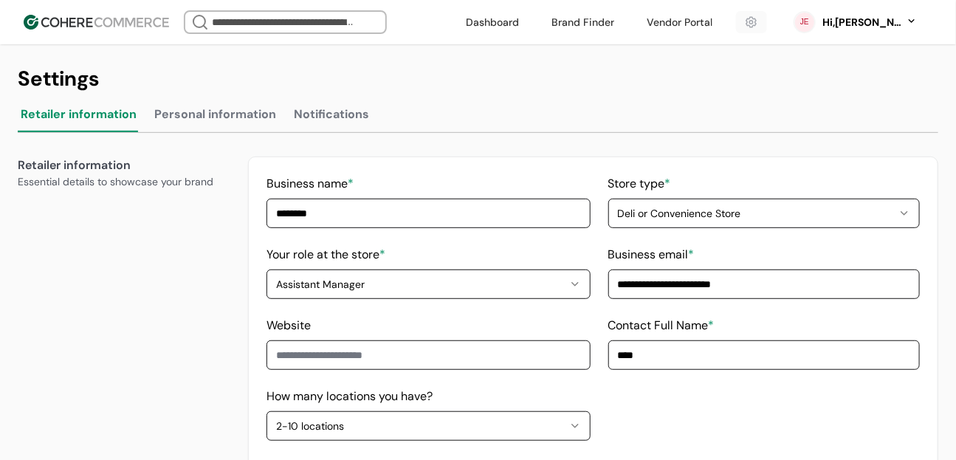
click at [183, 120] on button "Personal information" at bounding box center [215, 118] width 128 height 30
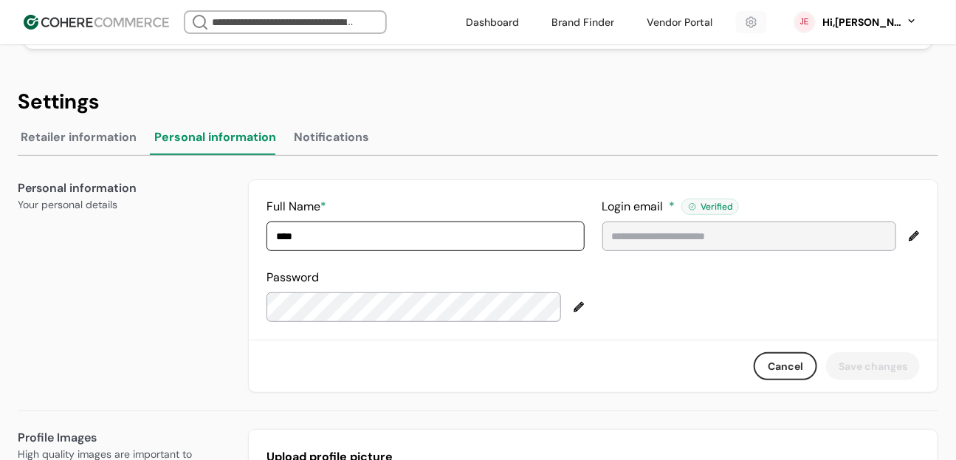
scroll to position [0, 0]
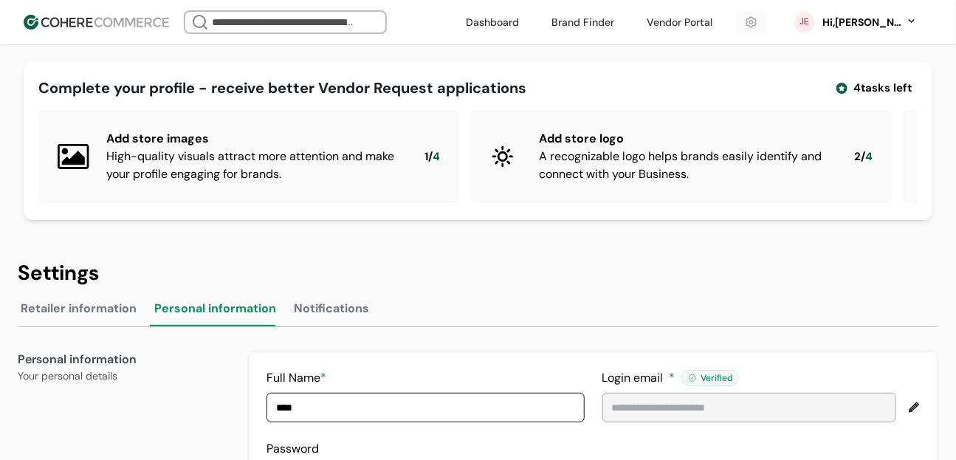
click at [339, 325] on button "Notifications" at bounding box center [331, 312] width 81 height 30
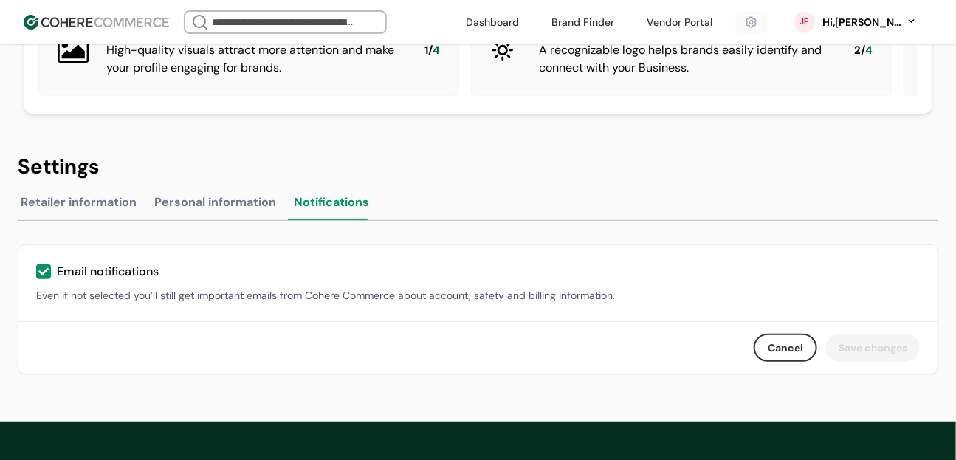
scroll to position [104, 0]
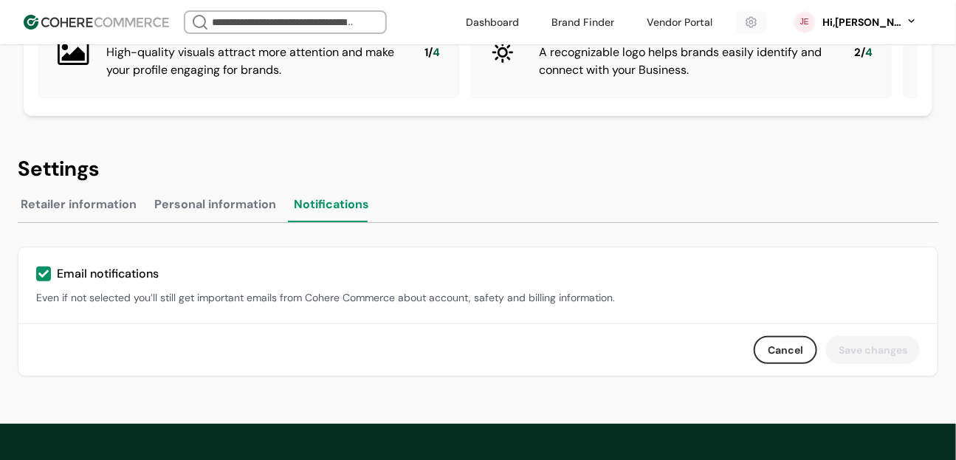
click at [219, 217] on button "Personal information" at bounding box center [215, 208] width 128 height 30
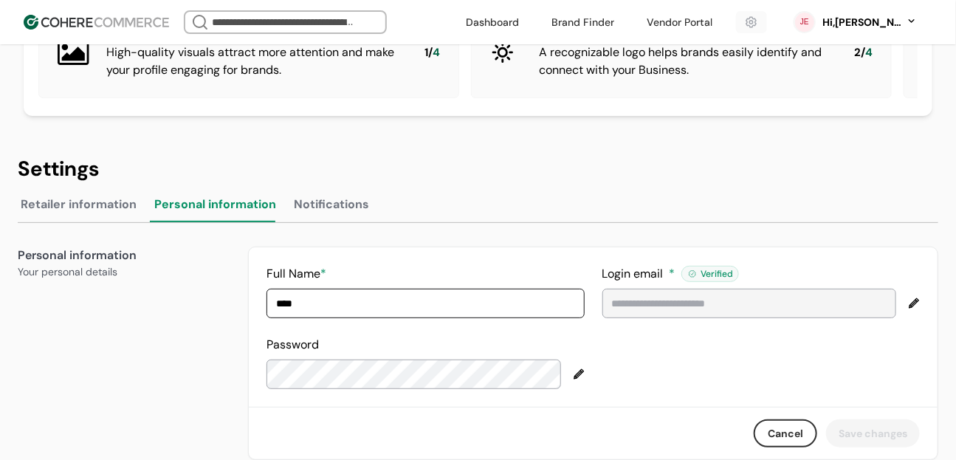
click at [70, 218] on button "Retailer information" at bounding box center [79, 208] width 122 height 30
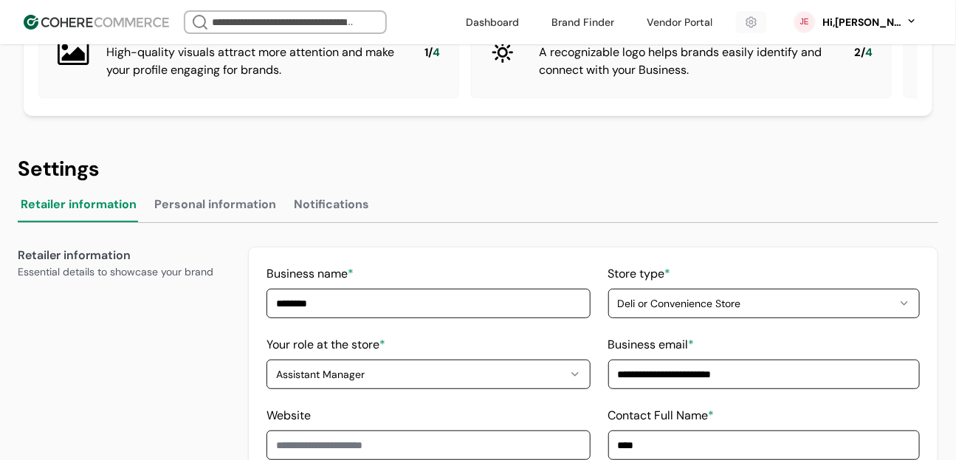
click at [164, 212] on button "Personal information" at bounding box center [215, 208] width 128 height 30
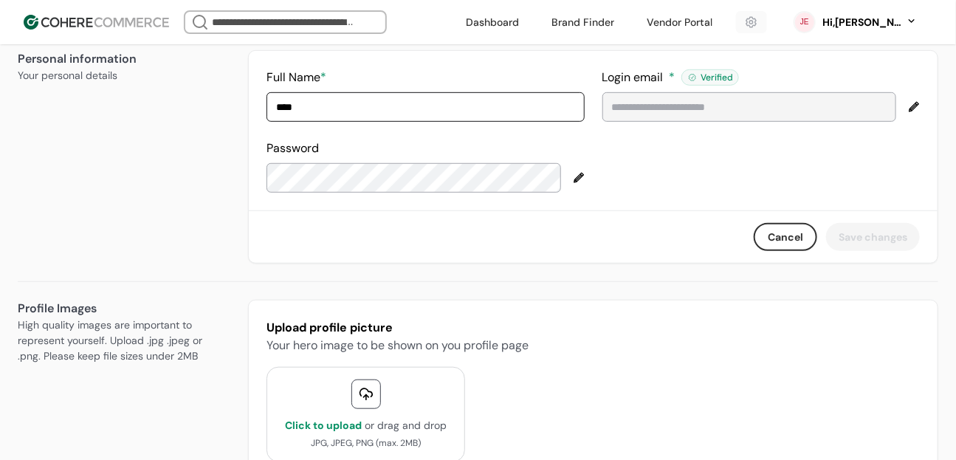
scroll to position [198, 0]
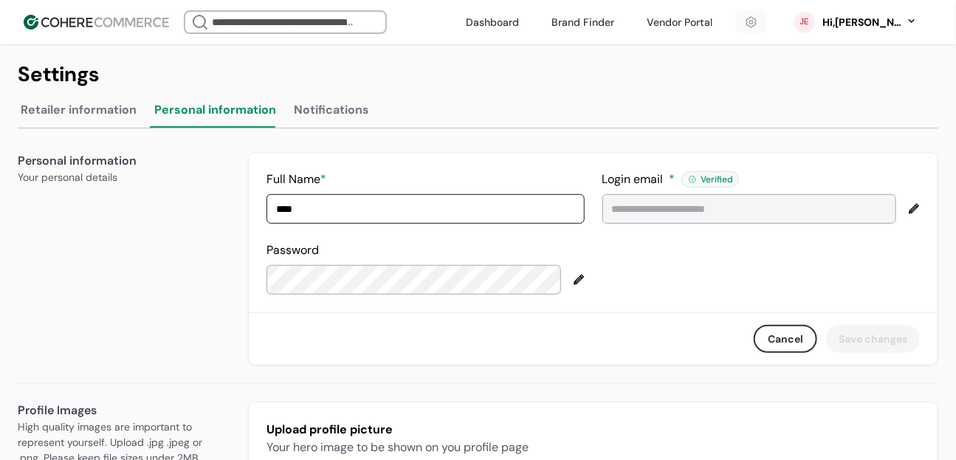
click at [359, 120] on button "Notifications" at bounding box center [331, 113] width 81 height 30
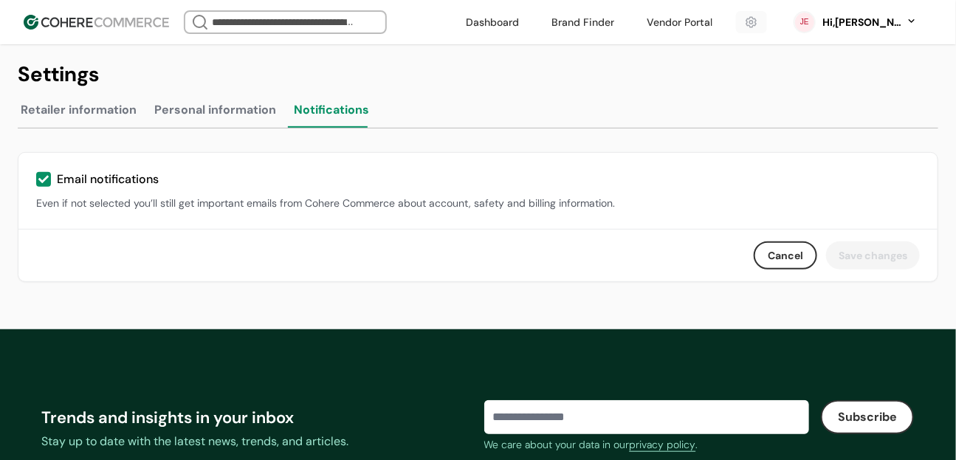
click at [63, 128] on button "Retailer information" at bounding box center [79, 113] width 122 height 30
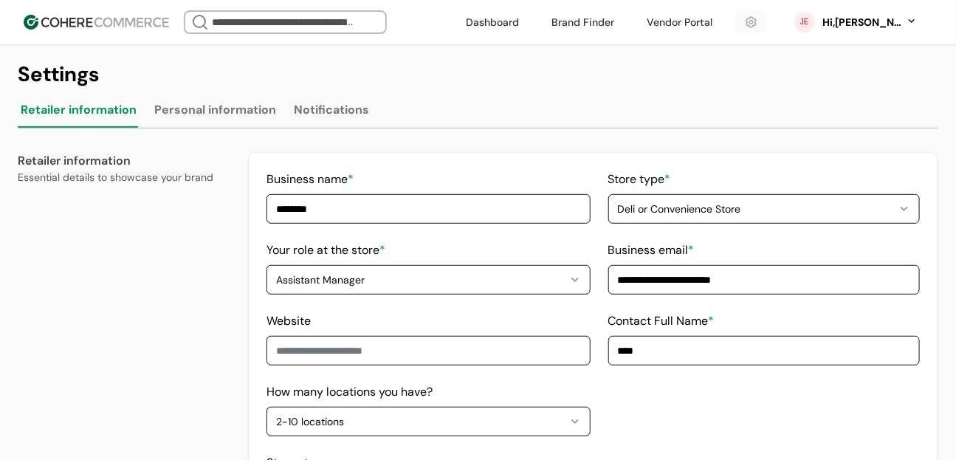
click at [267, 120] on button "Personal information" at bounding box center [215, 113] width 128 height 30
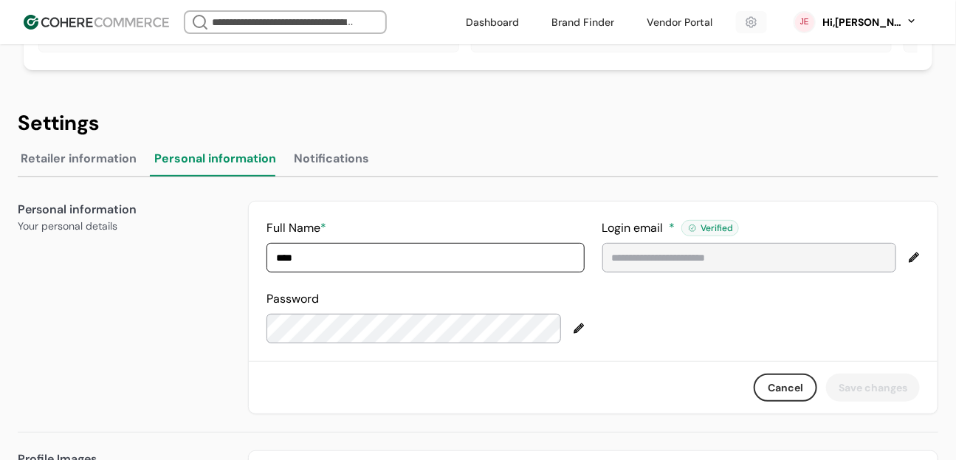
scroll to position [137, 0]
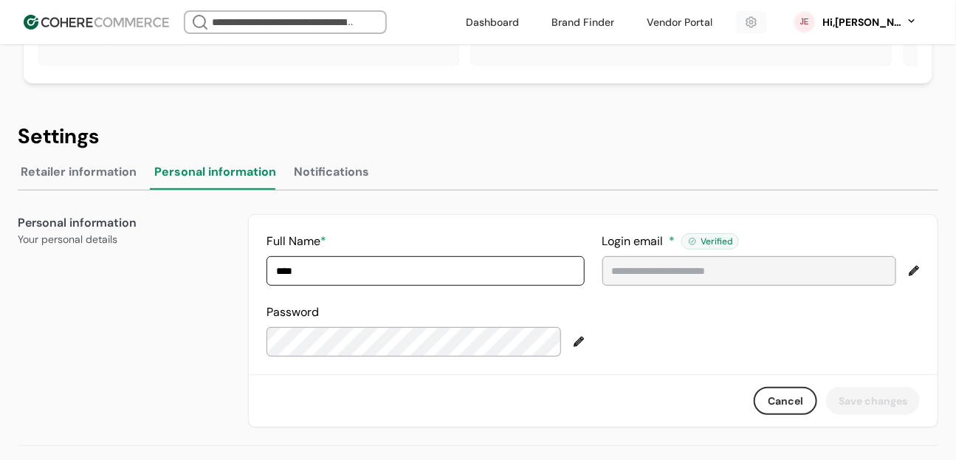
click at [623, 30] on link at bounding box center [582, 22] width 80 height 22
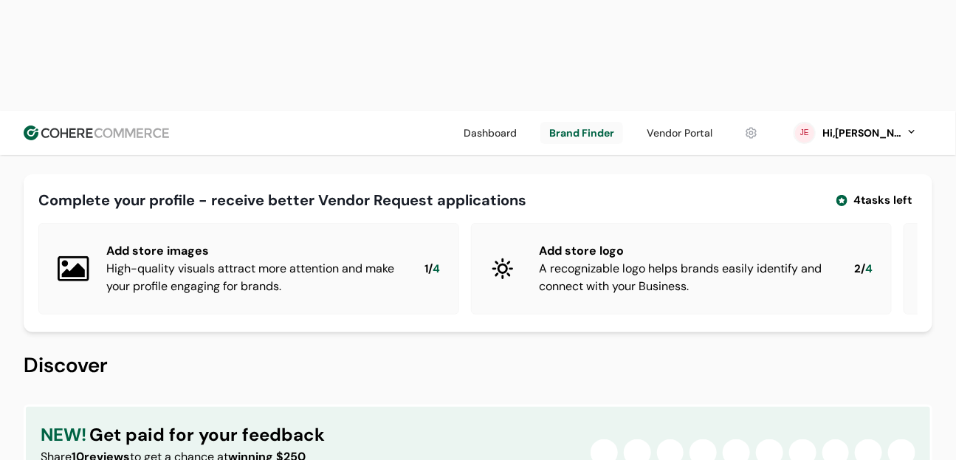
scroll to position [52, 0]
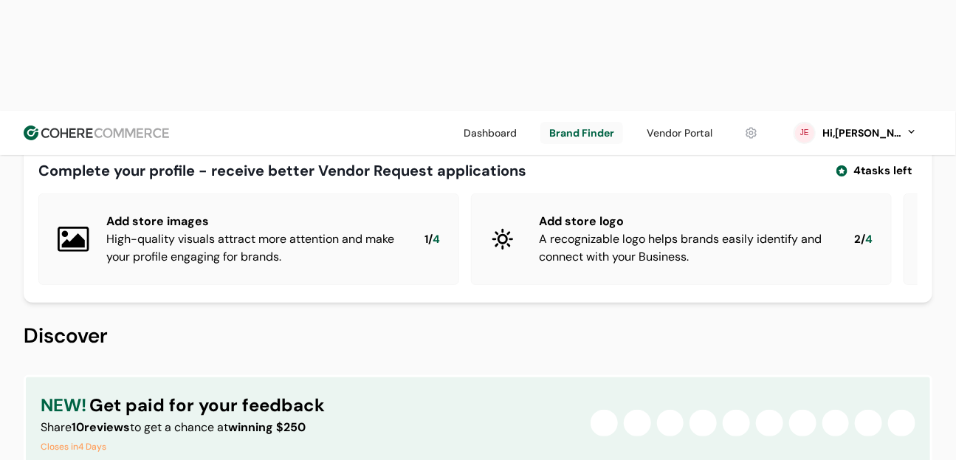
click at [716, 122] on link at bounding box center [679, 133] width 83 height 22
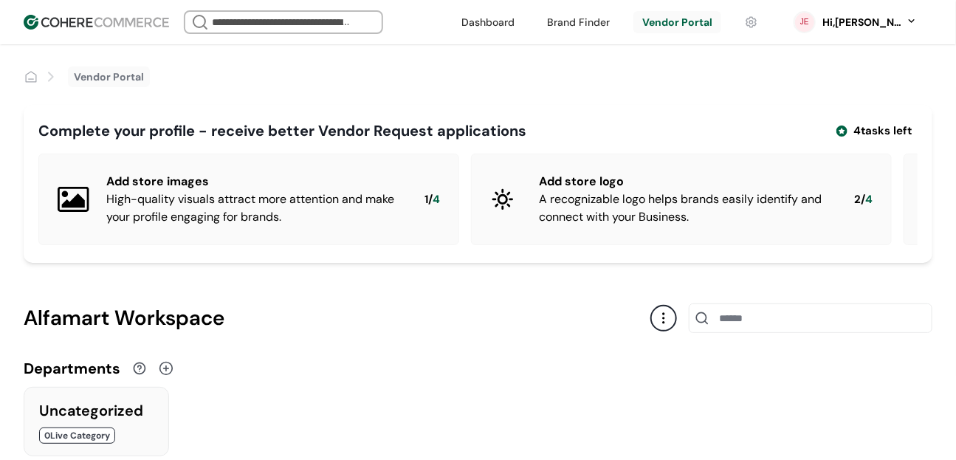
click at [441, 15] on div "We Came Up Empty Looks like there aren’t any matches at the moment. Refine your…" at bounding box center [312, 22] width 257 height 24
click at [359, 32] on input "search" at bounding box center [284, 22] width 150 height 21
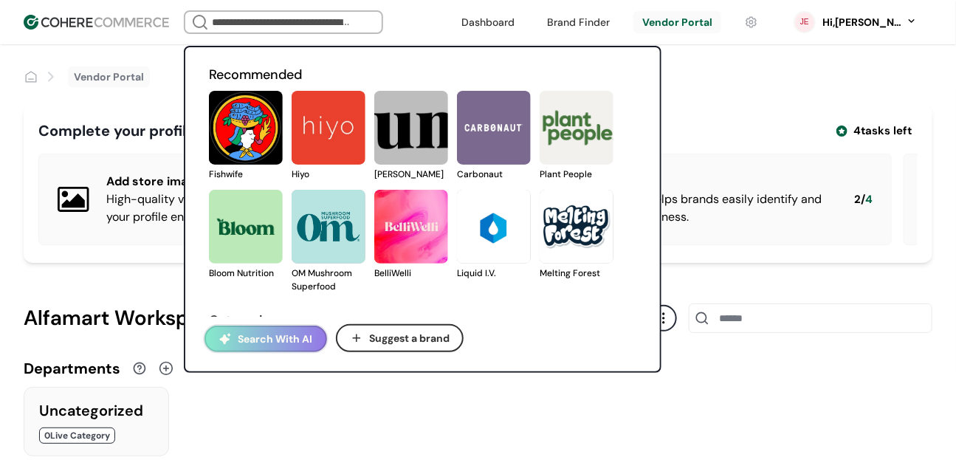
click at [697, 81] on div "Vendor Portal" at bounding box center [478, 65] width 908 height 43
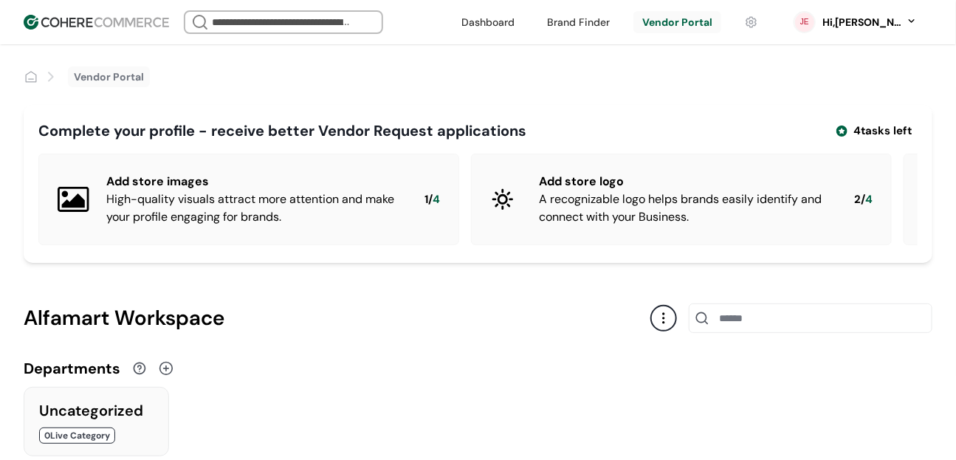
click at [697, 81] on div "Vendor Portal" at bounding box center [478, 65] width 908 height 43
click at [523, 28] on link at bounding box center [487, 22] width 71 height 22
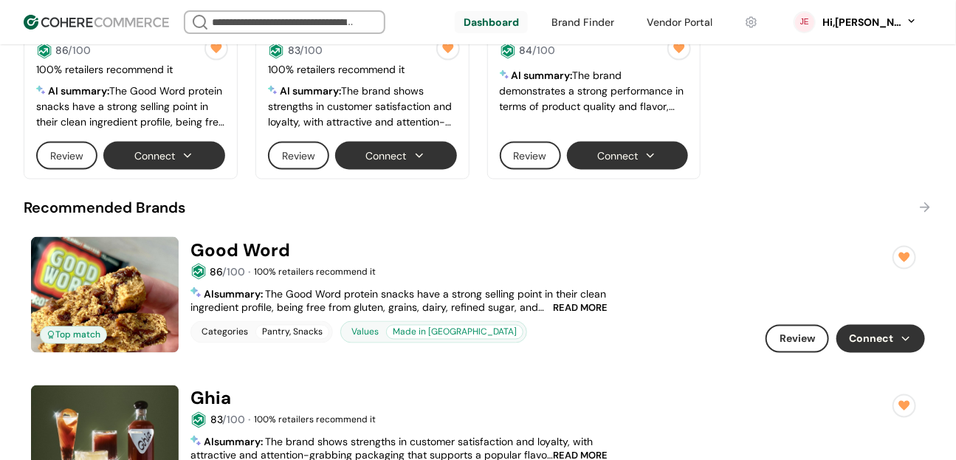
scroll to position [756, 0]
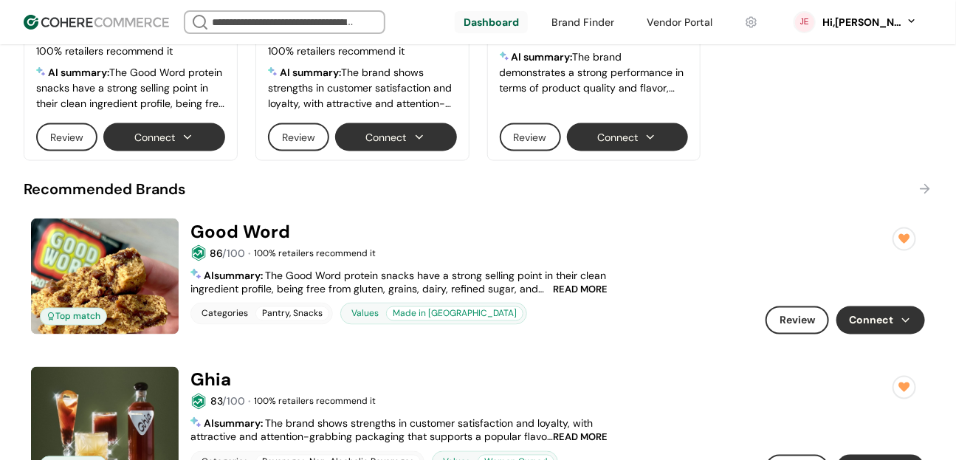
click at [198, 149] on button "Connect" at bounding box center [164, 137] width 122 height 28
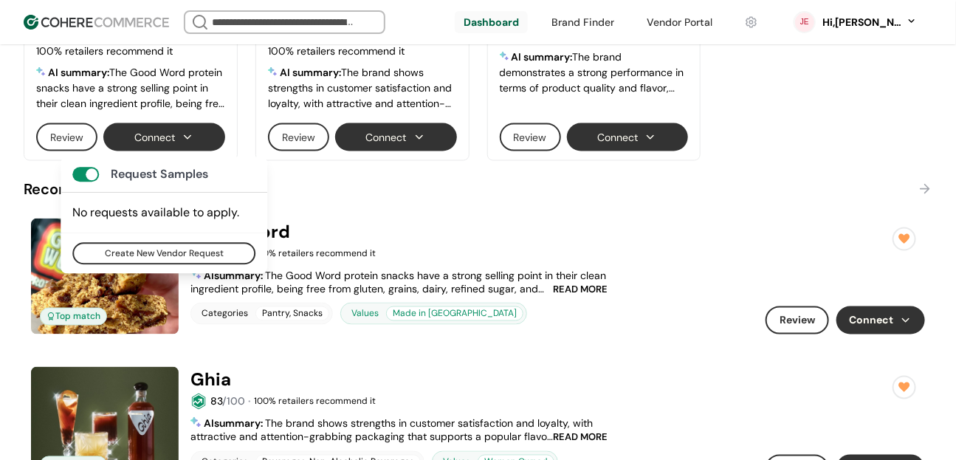
click at [906, 328] on button "Connect" at bounding box center [880, 320] width 89 height 28
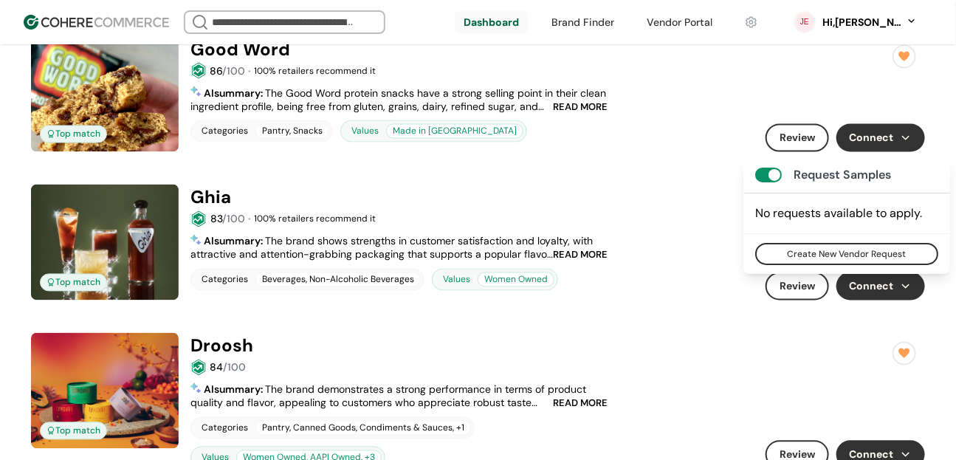
scroll to position [941, 0]
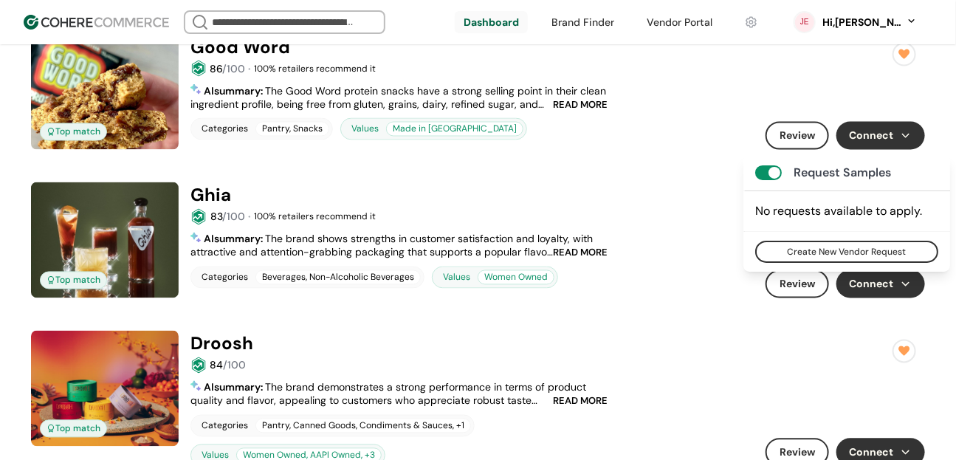
click at [508, 314] on div "Top match Good Word 86 /100 · 100 % retailers recommend it 4.3 ( 1 ) 86 /100 RE…" at bounding box center [478, 335] width 908 height 616
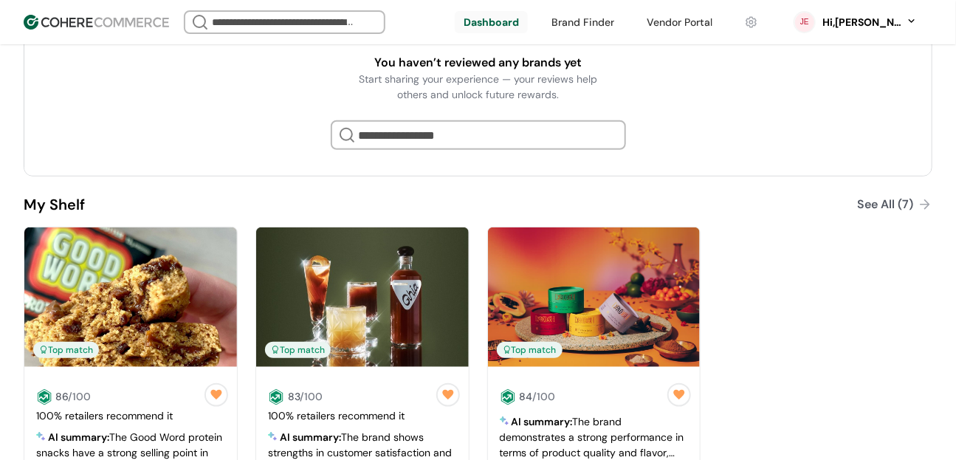
scroll to position [387, 0]
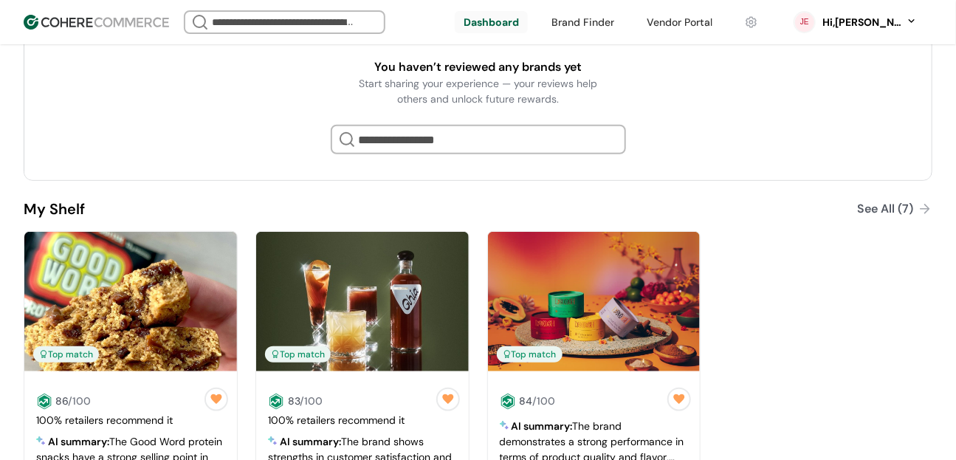
click at [894, 299] on div "Top match 86 /100 100 % retailers recommend it AI summary: The Good Word protei…" at bounding box center [478, 380] width 908 height 299
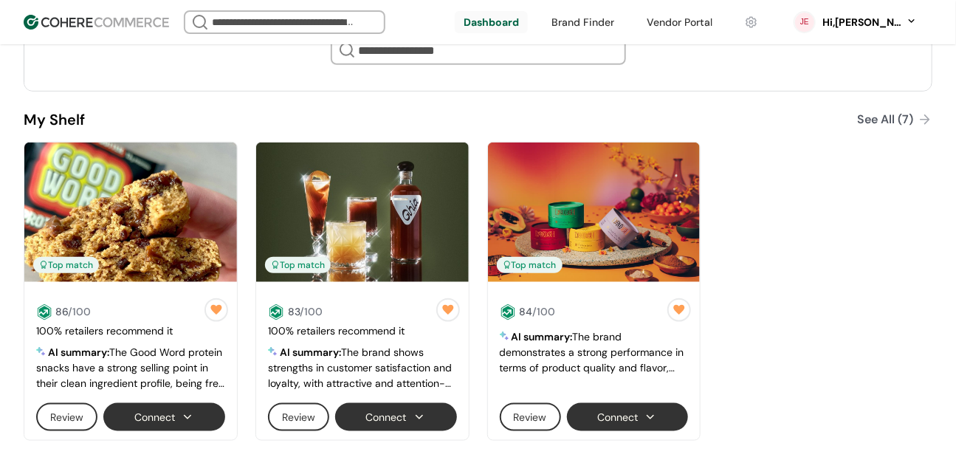
scroll to position [468, 0]
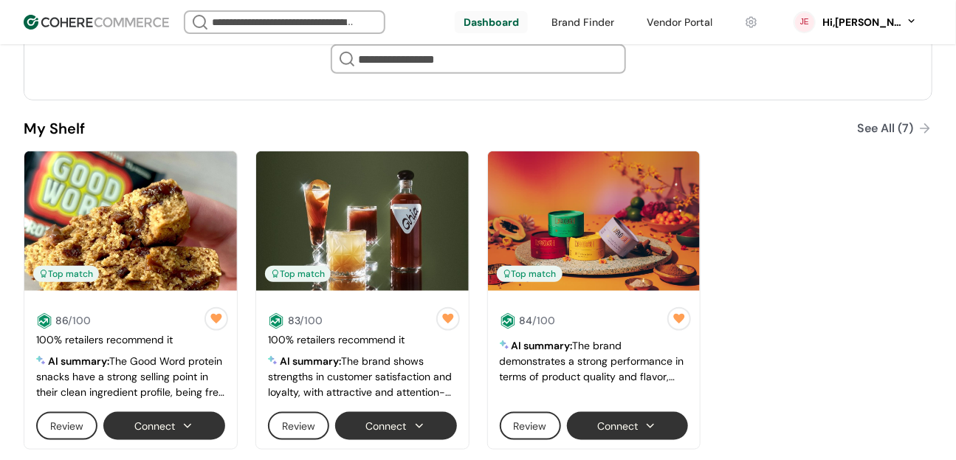
click at [899, 128] on div "See All (7)" at bounding box center [885, 129] width 56 height 18
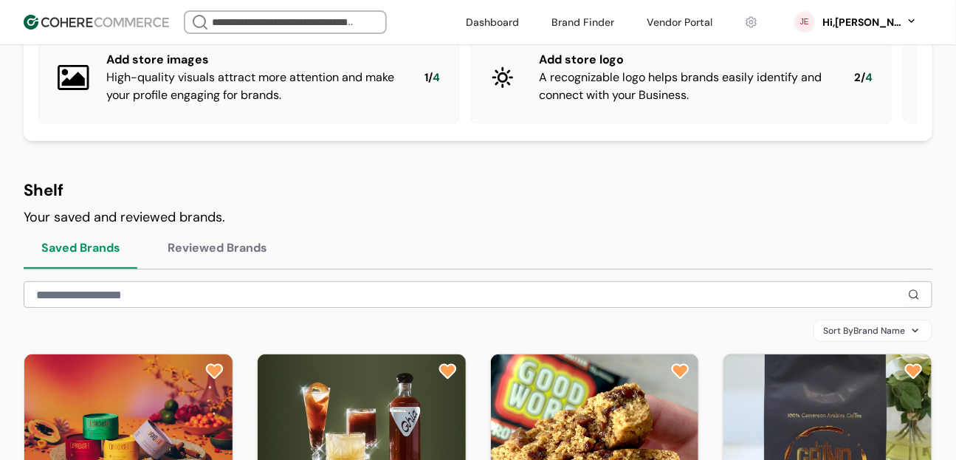
scroll to position [114, 0]
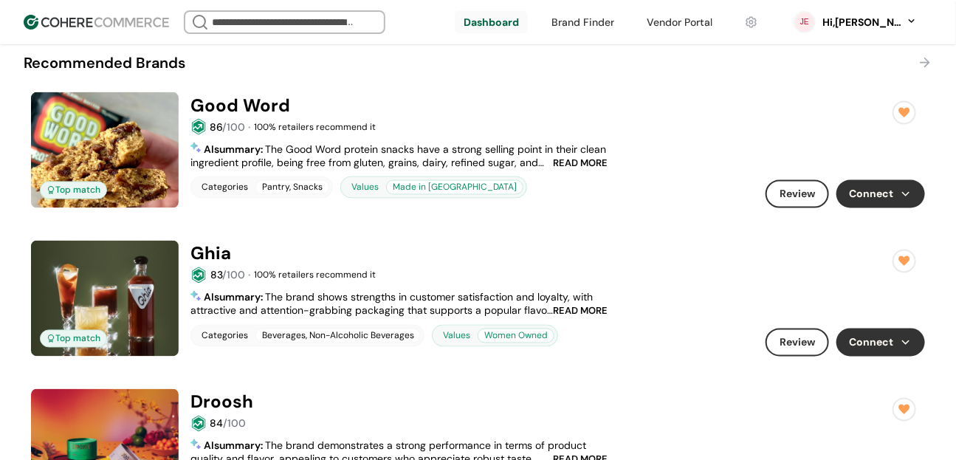
scroll to position [918, 0]
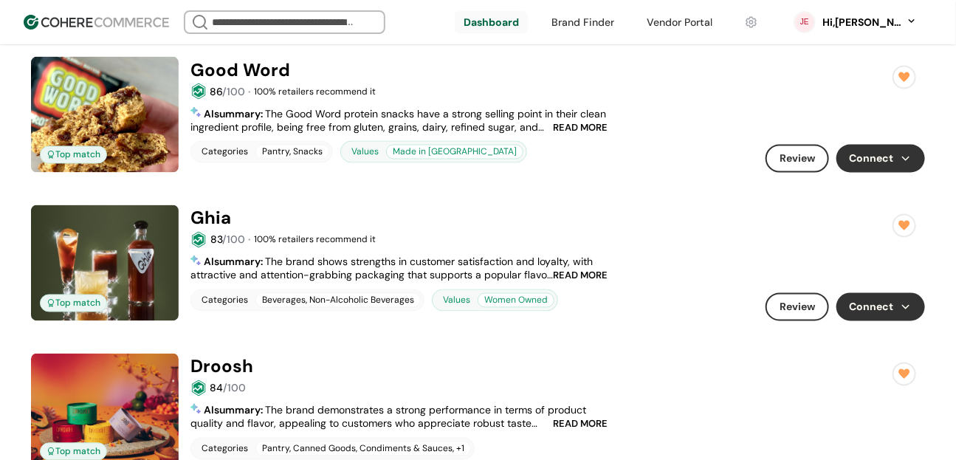
click at [778, 164] on button "Review" at bounding box center [796, 159] width 63 height 28
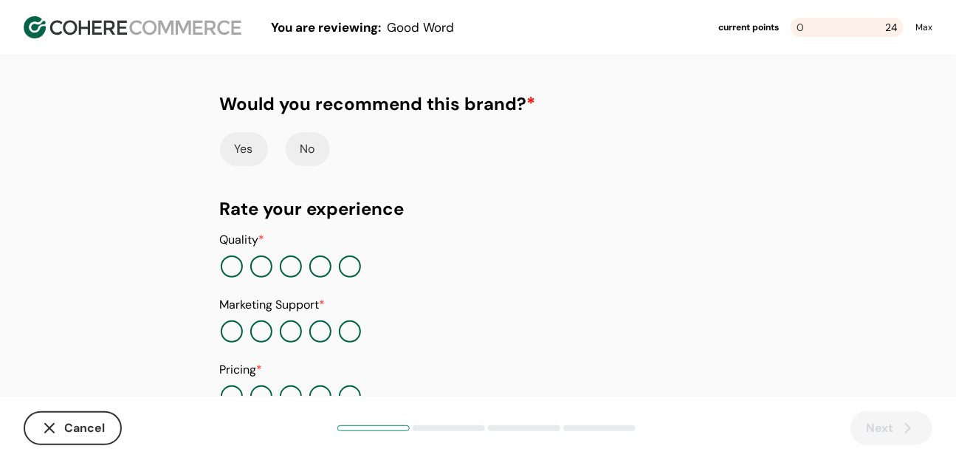
click at [260, 153] on button "Yes" at bounding box center [244, 149] width 48 height 34
click at [260, 153] on button "Yes" at bounding box center [245, 149] width 50 height 34
click at [320, 153] on button "No" at bounding box center [308, 149] width 44 height 34
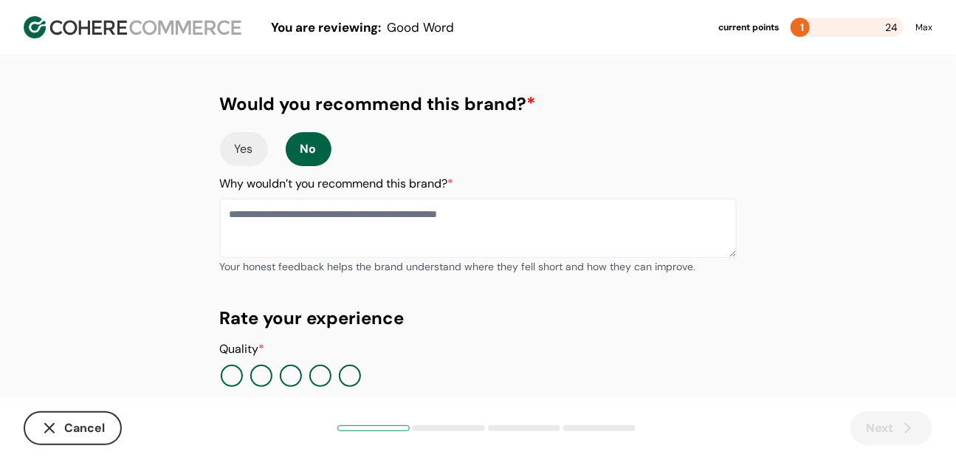
click at [317, 154] on button "No" at bounding box center [309, 149] width 46 height 34
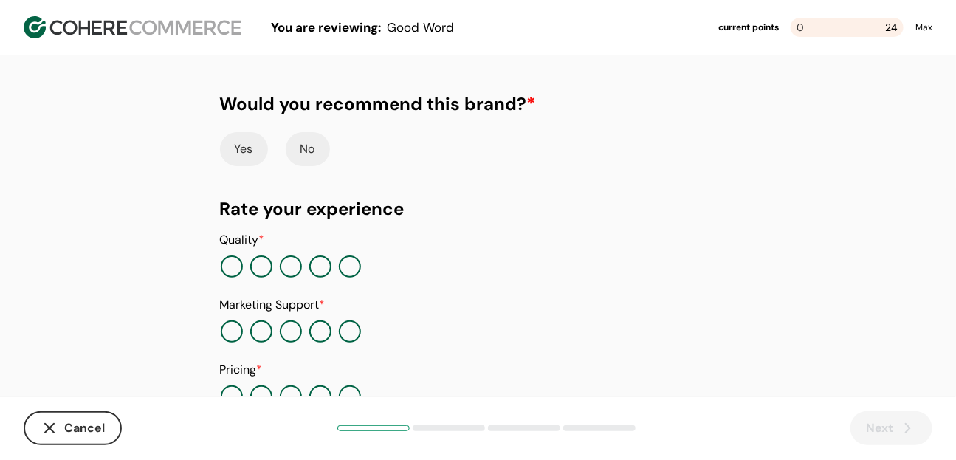
click at [293, 152] on button "No" at bounding box center [308, 149] width 44 height 34
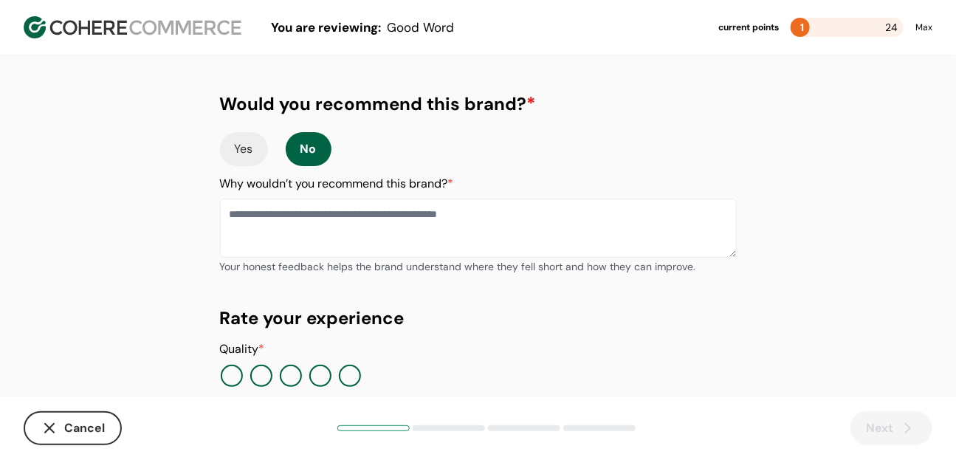
click at [247, 156] on button "Yes" at bounding box center [244, 149] width 48 height 34
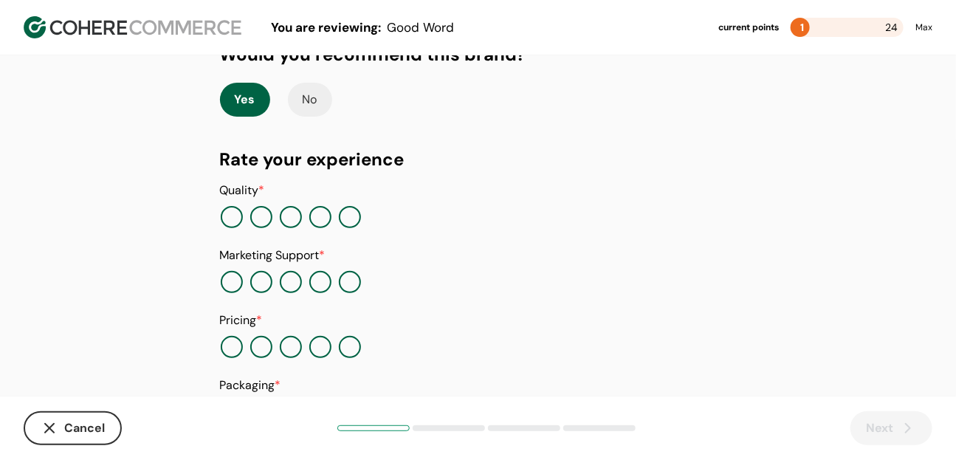
scroll to position [106, 0]
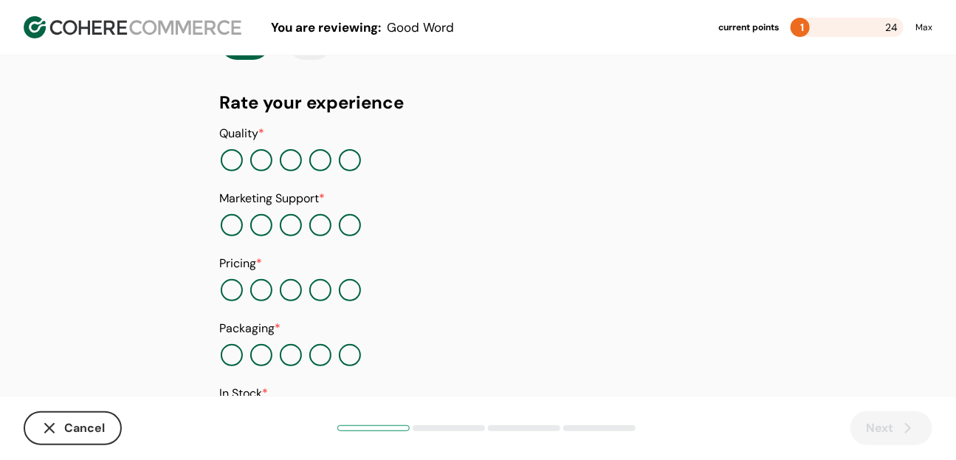
click at [81, 436] on button "Cancel" at bounding box center [73, 428] width 98 height 34
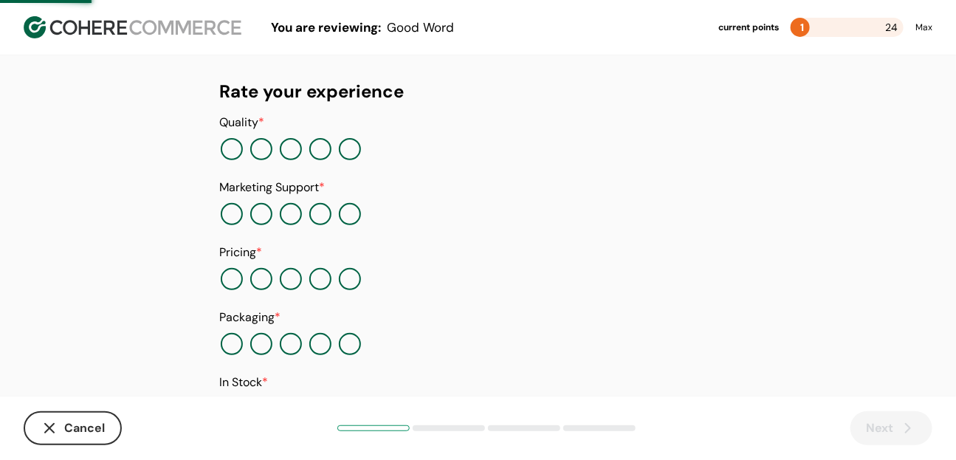
scroll to position [118, 0]
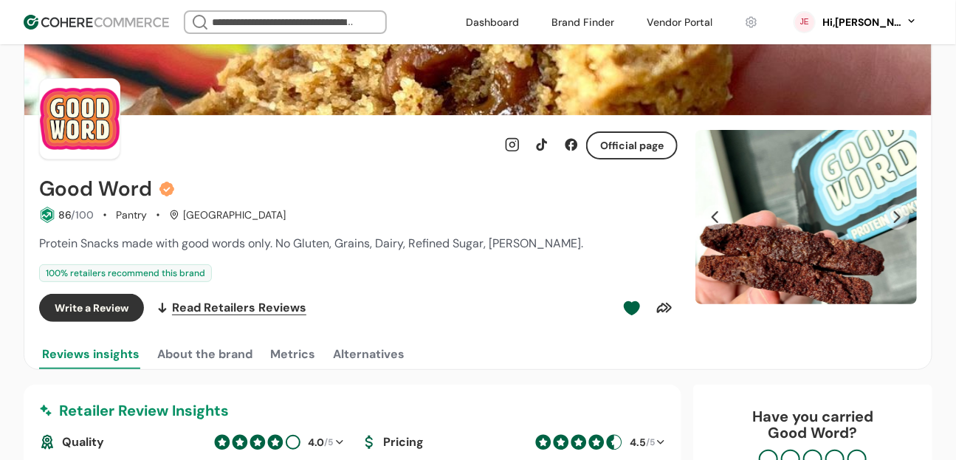
scroll to position [56, 0]
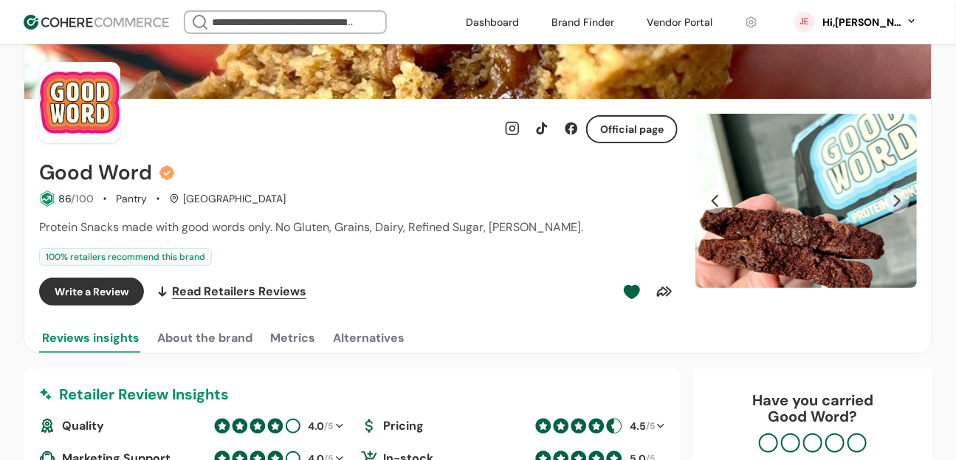
click at [572, 130] on link at bounding box center [571, 129] width 30 height 30
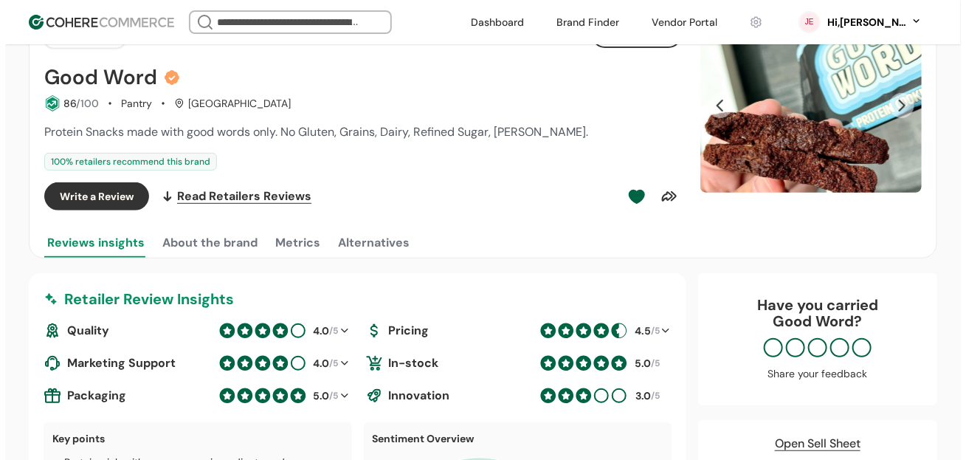
scroll to position [147, 0]
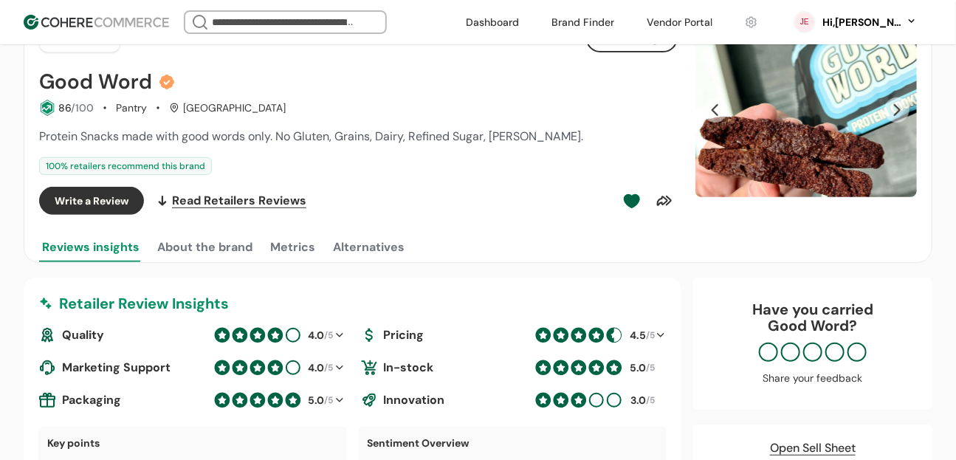
click at [277, 18] on input "search" at bounding box center [285, 22] width 153 height 21
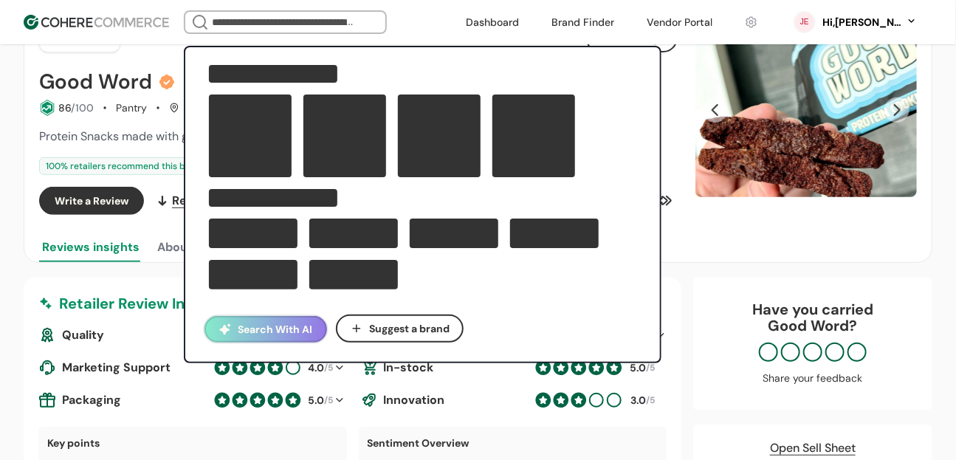
click at [280, 322] on div "Search With AI Suggest a brand" at bounding box center [422, 334] width 475 height 55
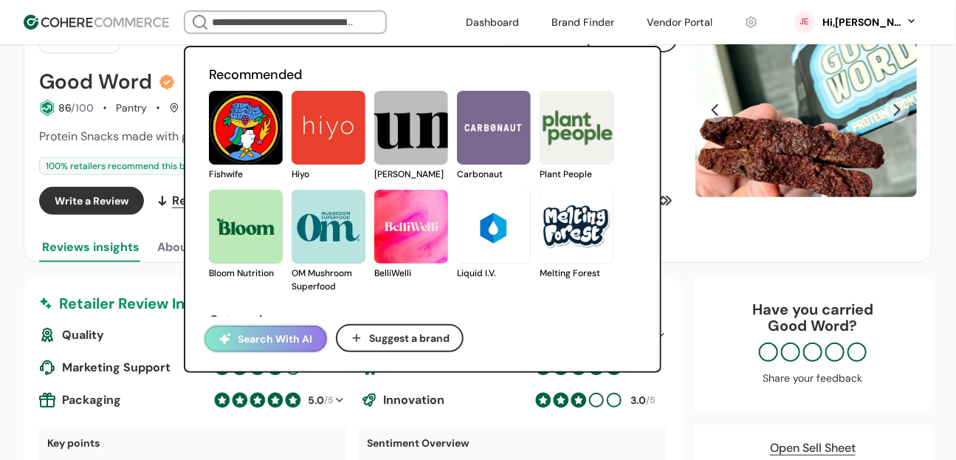
click at [277, 331] on button "Search With AI" at bounding box center [265, 338] width 122 height 27
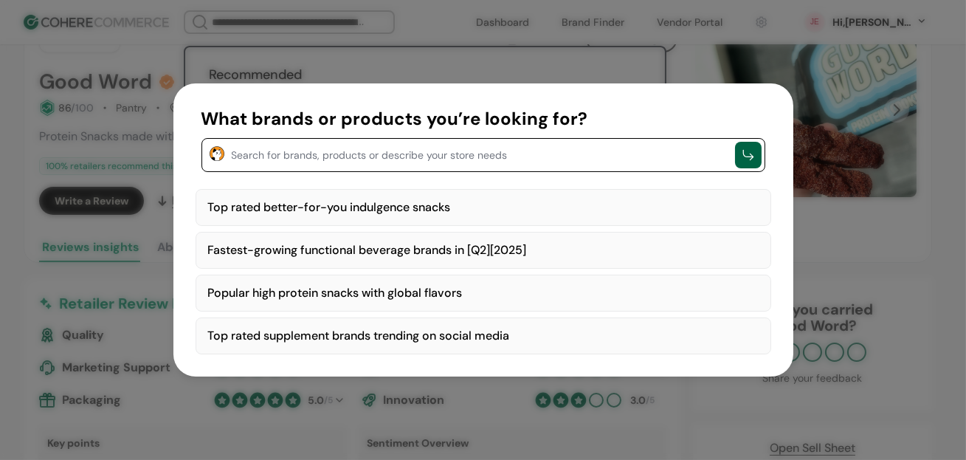
click at [360, 211] on div "Top rated better-for-you indulgence snacks" at bounding box center [484, 207] width 576 height 37
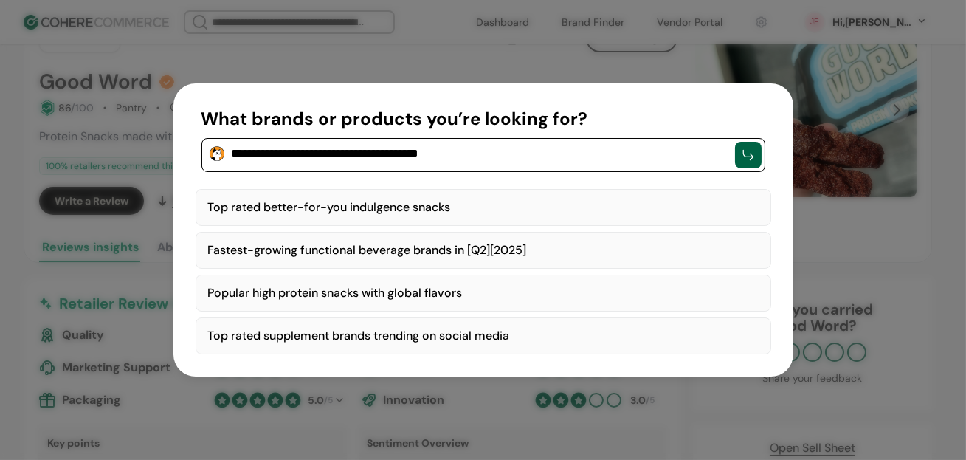
type textarea "**********"
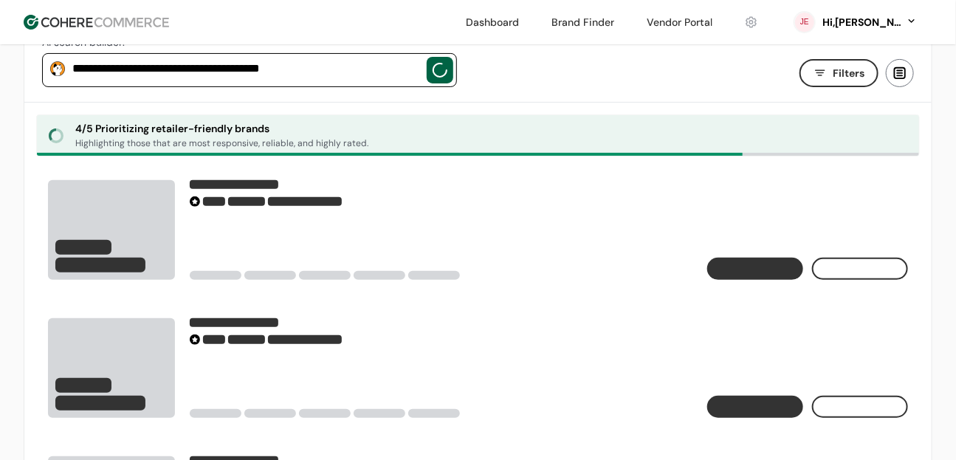
scroll to position [99, 0]
